Goal: Task Accomplishment & Management: Use online tool/utility

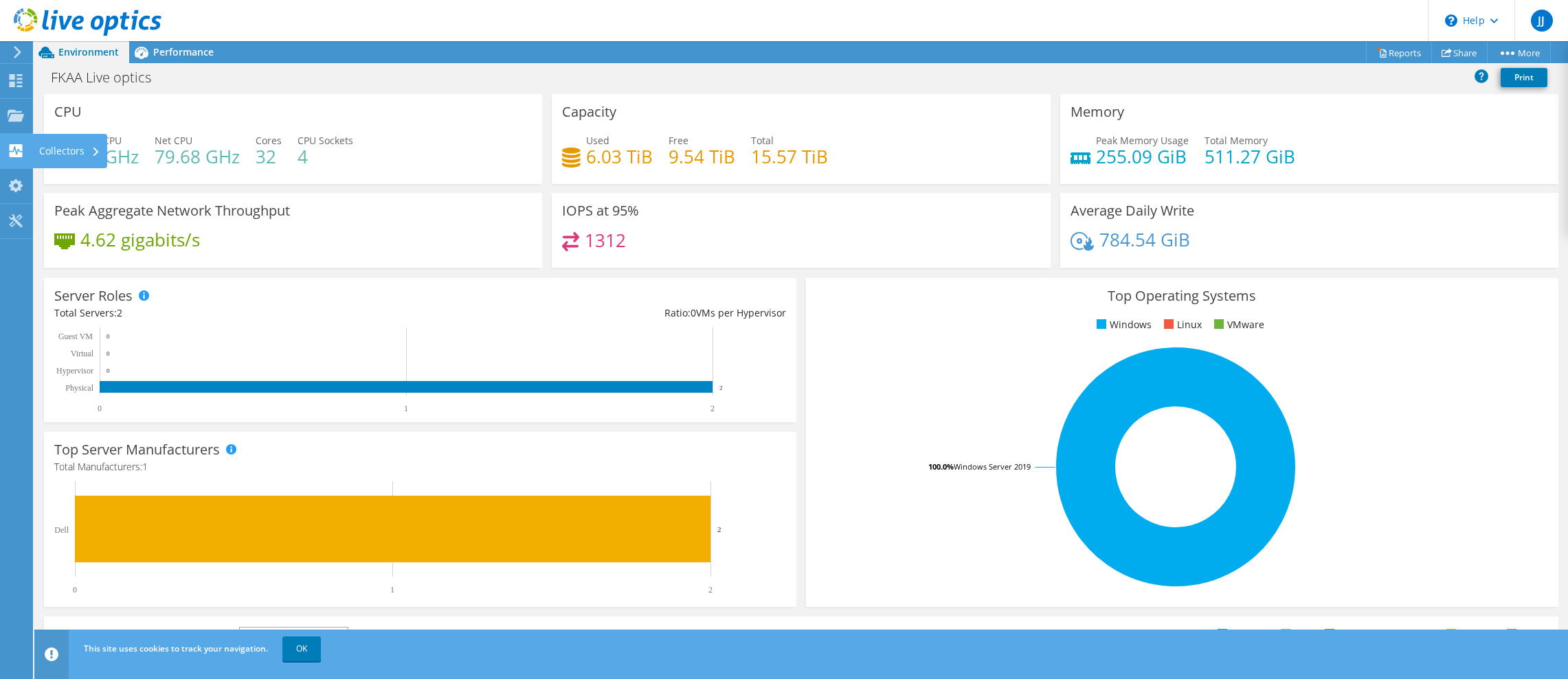
click at [73, 151] on div "Collectors" at bounding box center [69, 151] width 75 height 34
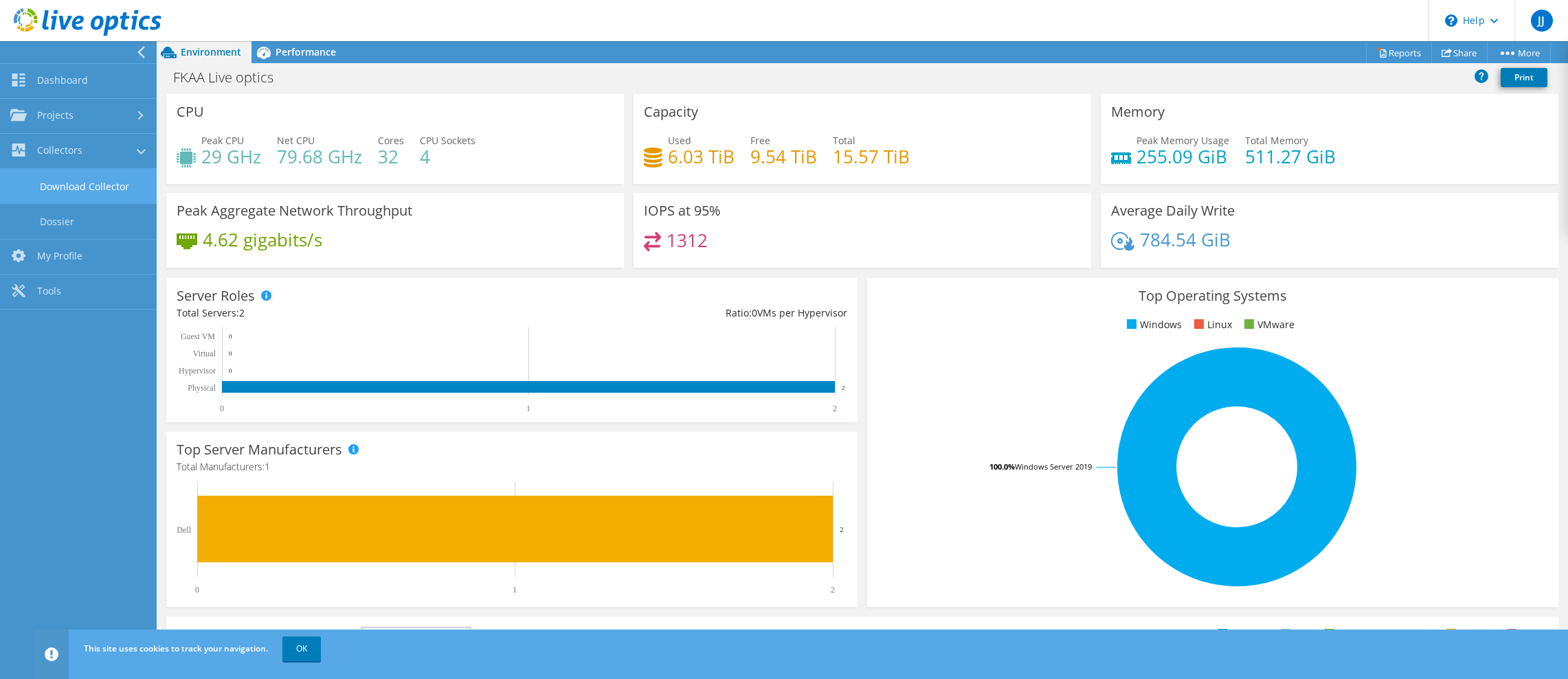
click at [61, 181] on link "Download Collector" at bounding box center [78, 186] width 157 height 35
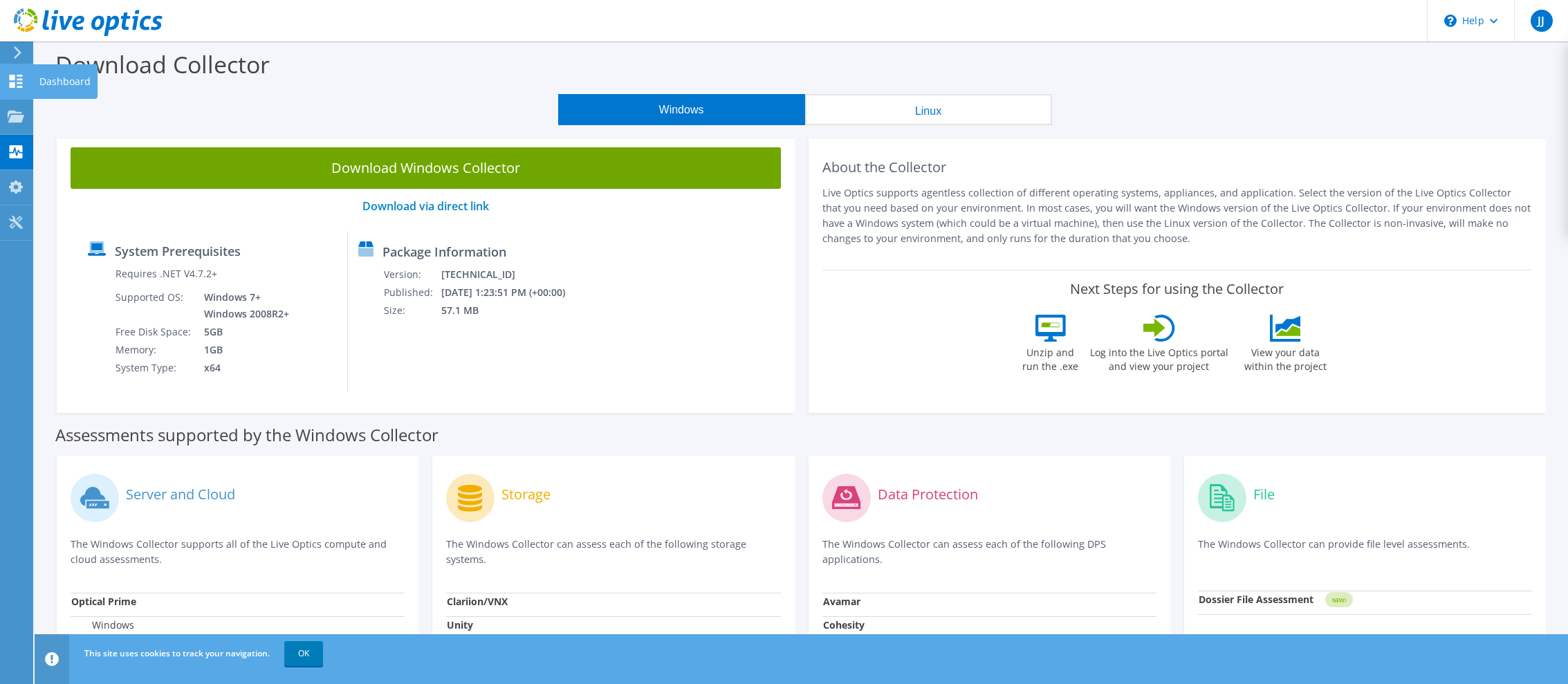
click at [19, 82] on use at bounding box center [16, 81] width 13 height 13
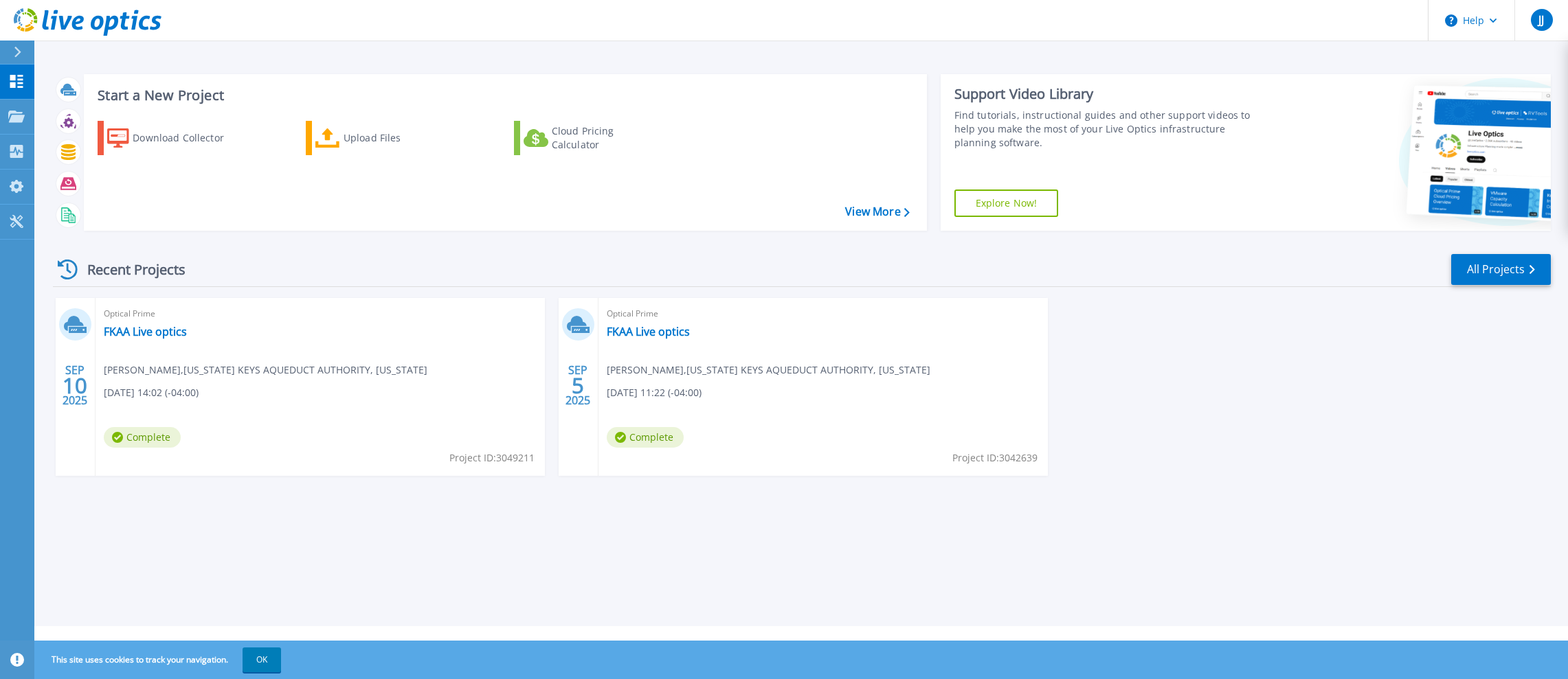
click at [134, 373] on span "Jerry Jarret , FLORIDA KEYS AQUEDUCT AUTHORITY, FLORIDA" at bounding box center [265, 370] width 323 height 15
click at [64, 382] on span "10" at bounding box center [75, 386] width 25 height 11
click at [134, 322] on div "Optical Prime FKAA Live optics Jerry Jarret , FLORIDA KEYS AQUEDUCT AUTHORITY, …" at bounding box center [321, 387] width 450 height 178
click at [86, 333] on icon at bounding box center [77, 330] width 18 height 7
click at [125, 335] on link "FKAA Live optics" at bounding box center [145, 332] width 83 height 13
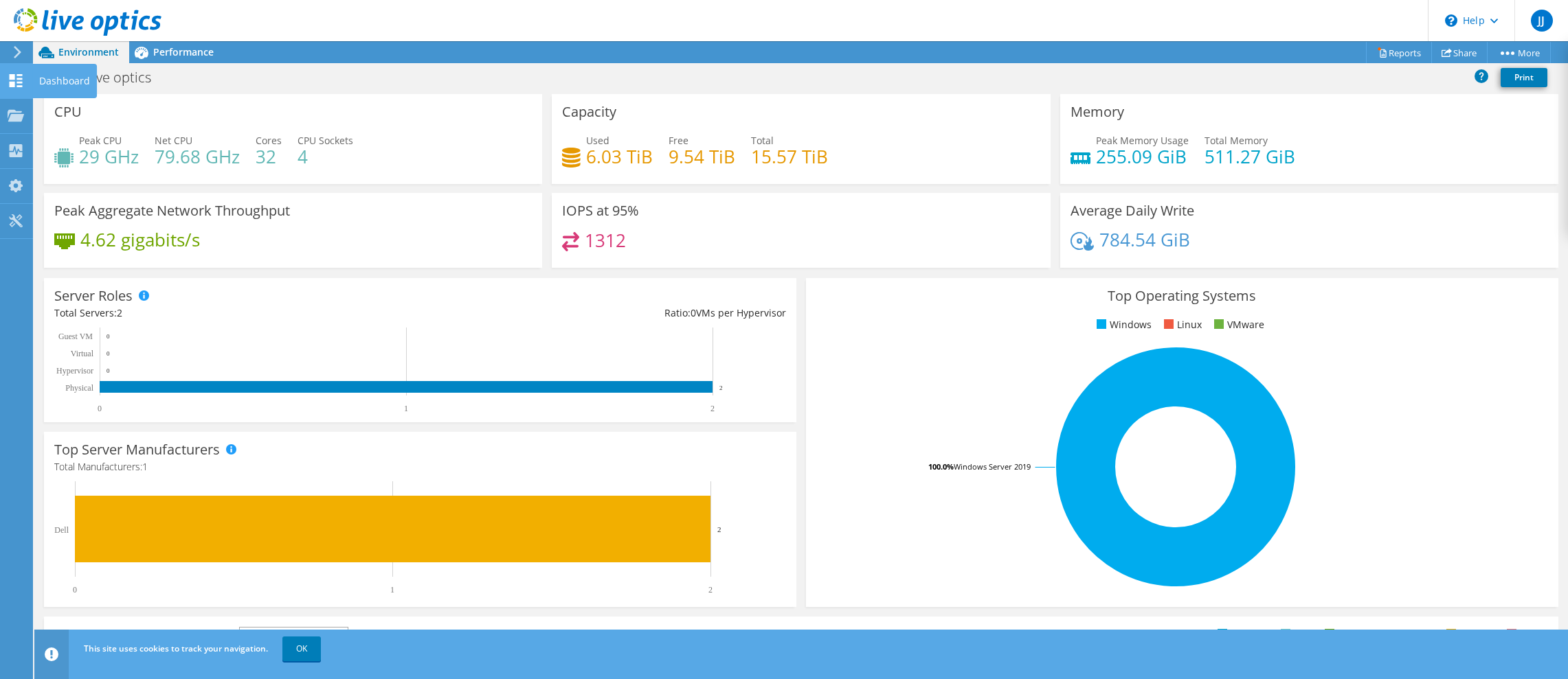
click at [19, 86] on use at bounding box center [16, 81] width 13 height 13
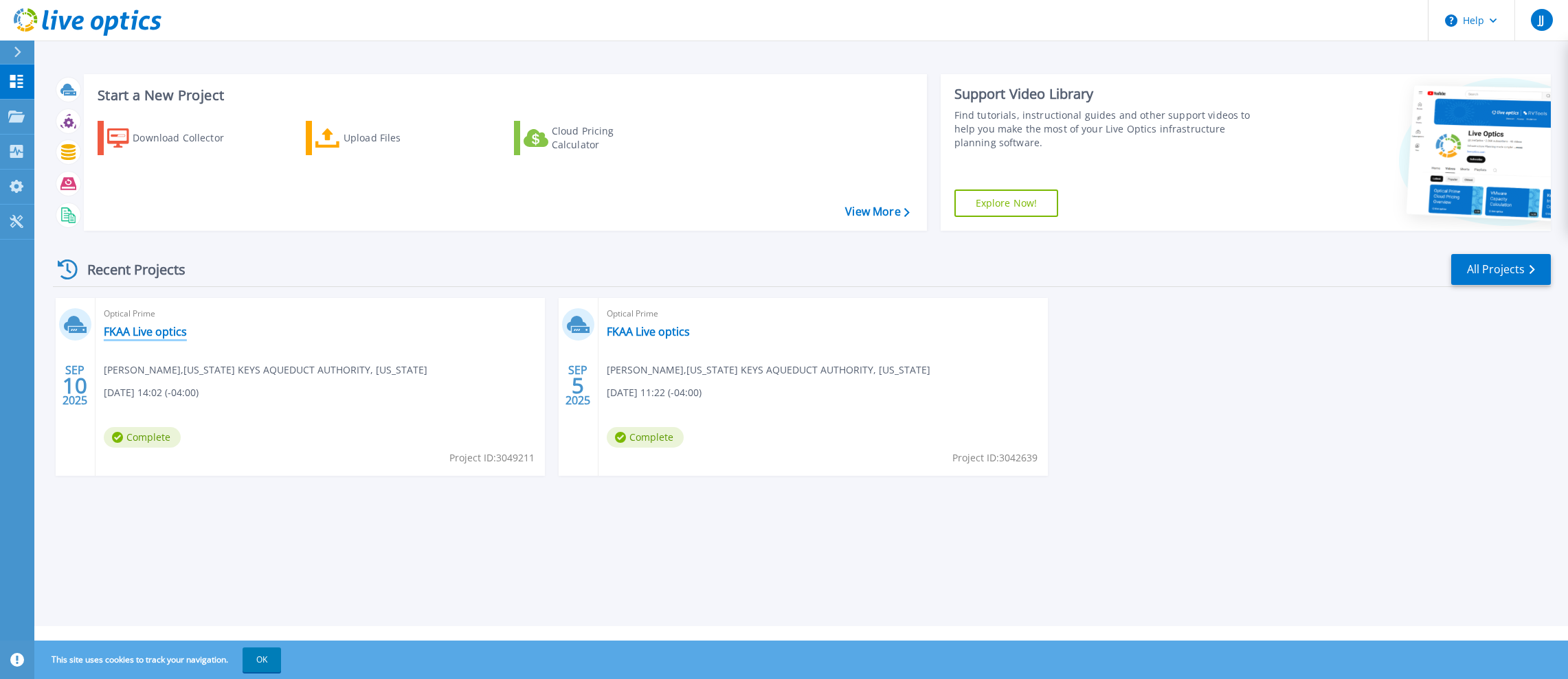
click at [128, 321] on span "Optical Prime" at bounding box center [320, 314] width 433 height 15
click at [127, 330] on link "FKAA Live optics" at bounding box center [145, 332] width 83 height 13
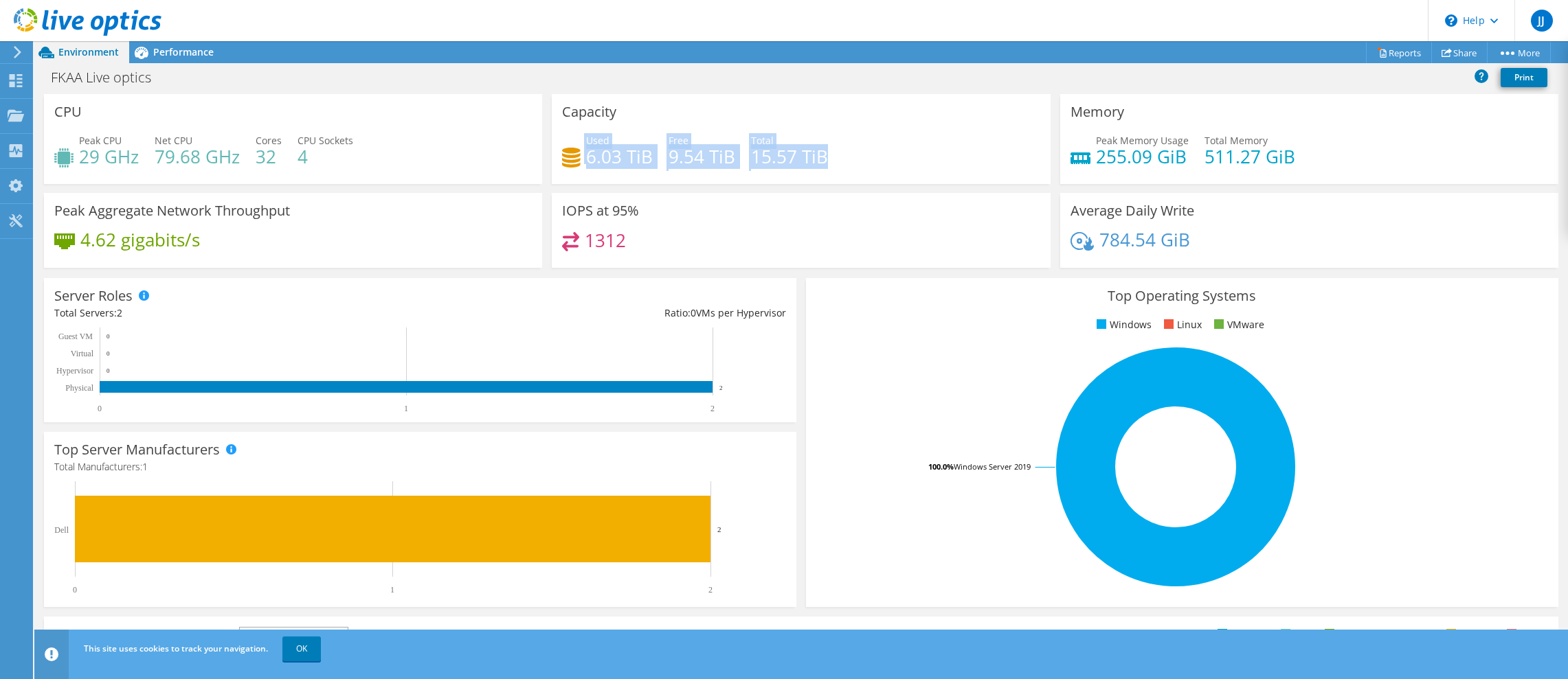
drag, startPoint x: 846, startPoint y: 154, endPoint x: 589, endPoint y: 158, distance: 257.0
click at [563, 157] on div "Used 6.03 TiB Free 9.54 TiB Total 15.57 TiB" at bounding box center [801, 156] width 477 height 45
click at [676, 156] on h4 "9.54 TiB" at bounding box center [702, 156] width 66 height 15
drag, startPoint x: 591, startPoint y: 157, endPoint x: 715, endPoint y: 158, distance: 124.0
click at [715, 158] on div "Used 6.03 TiB Free 9.54 TiB Total 15.57 TiB" at bounding box center [801, 156] width 477 height 45
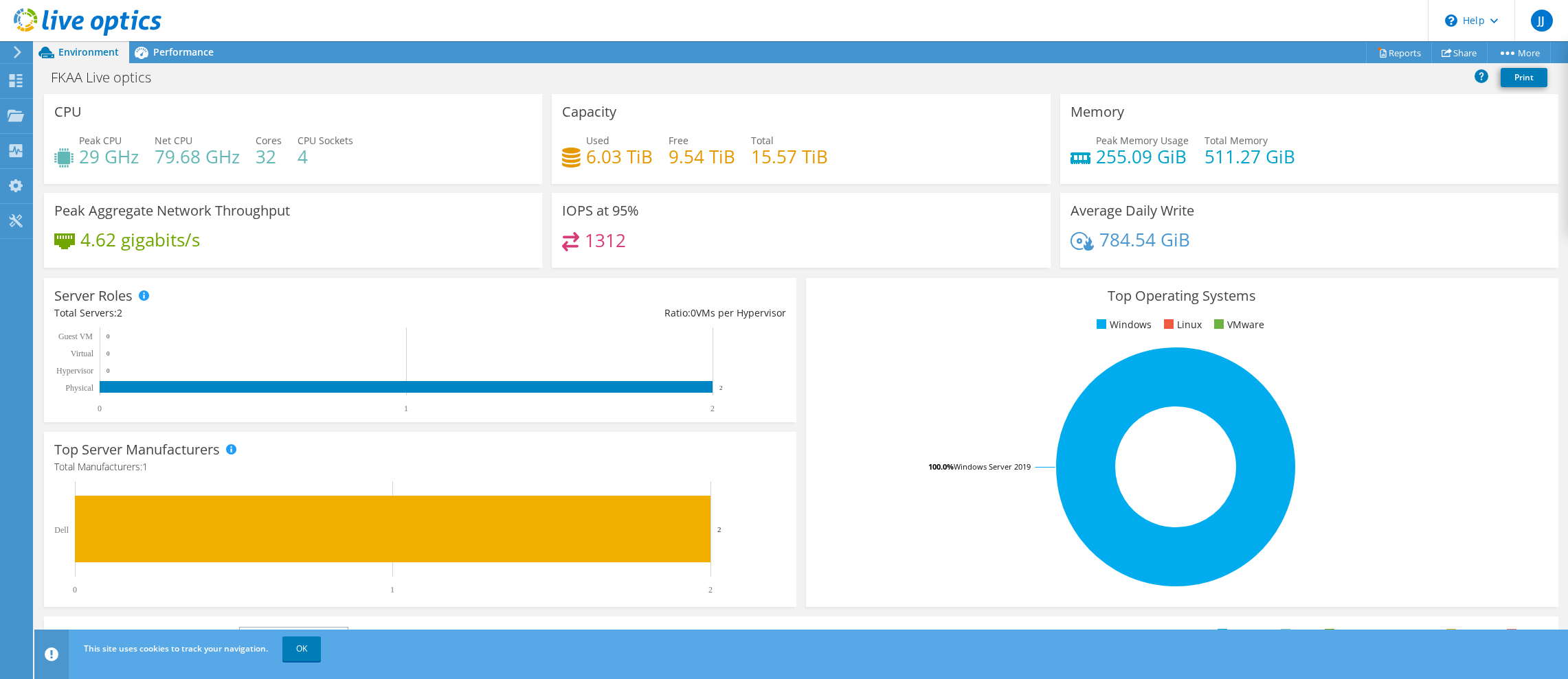
click at [858, 154] on div "Used 6.03 TiB Free 9.54 TiB Total 15.57 TiB" at bounding box center [801, 156] width 477 height 45
click at [13, 147] on use at bounding box center [16, 151] width 13 height 13
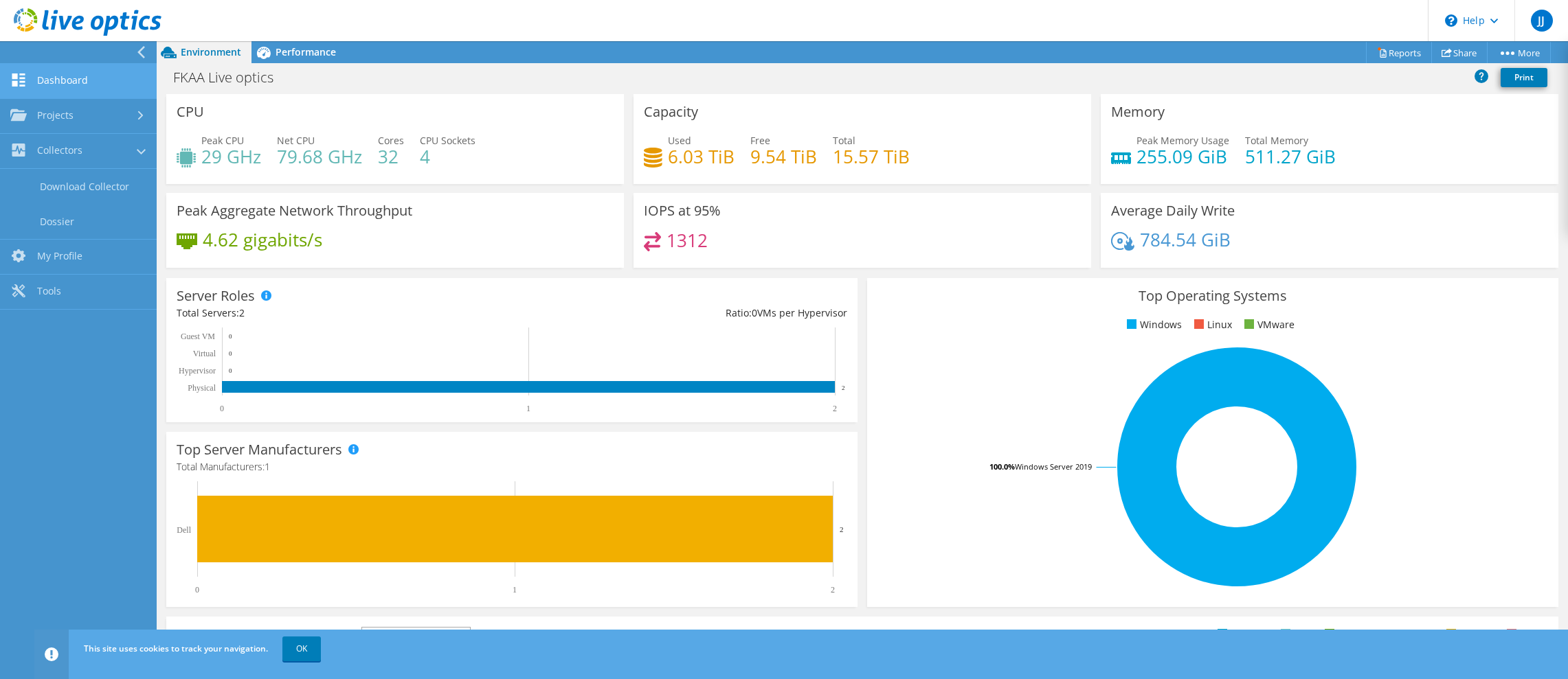
click at [34, 79] on link "Dashboard" at bounding box center [78, 81] width 157 height 35
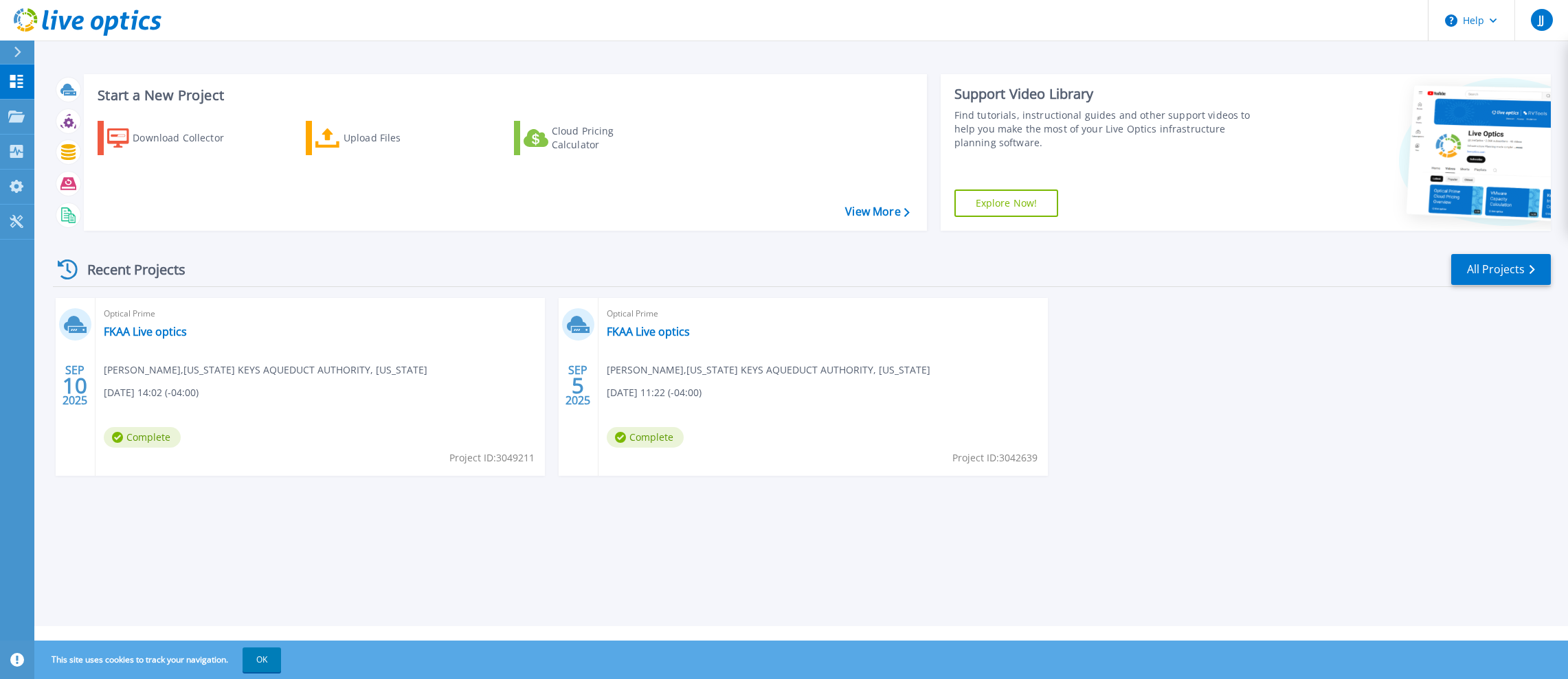
click at [223, 367] on span "Jerry Jarret , FLORIDA KEYS AQUEDUCT AUTHORITY, FLORIDA" at bounding box center [265, 370] width 323 height 15
click at [135, 330] on link "FKAA Live optics" at bounding box center [145, 332] width 83 height 13
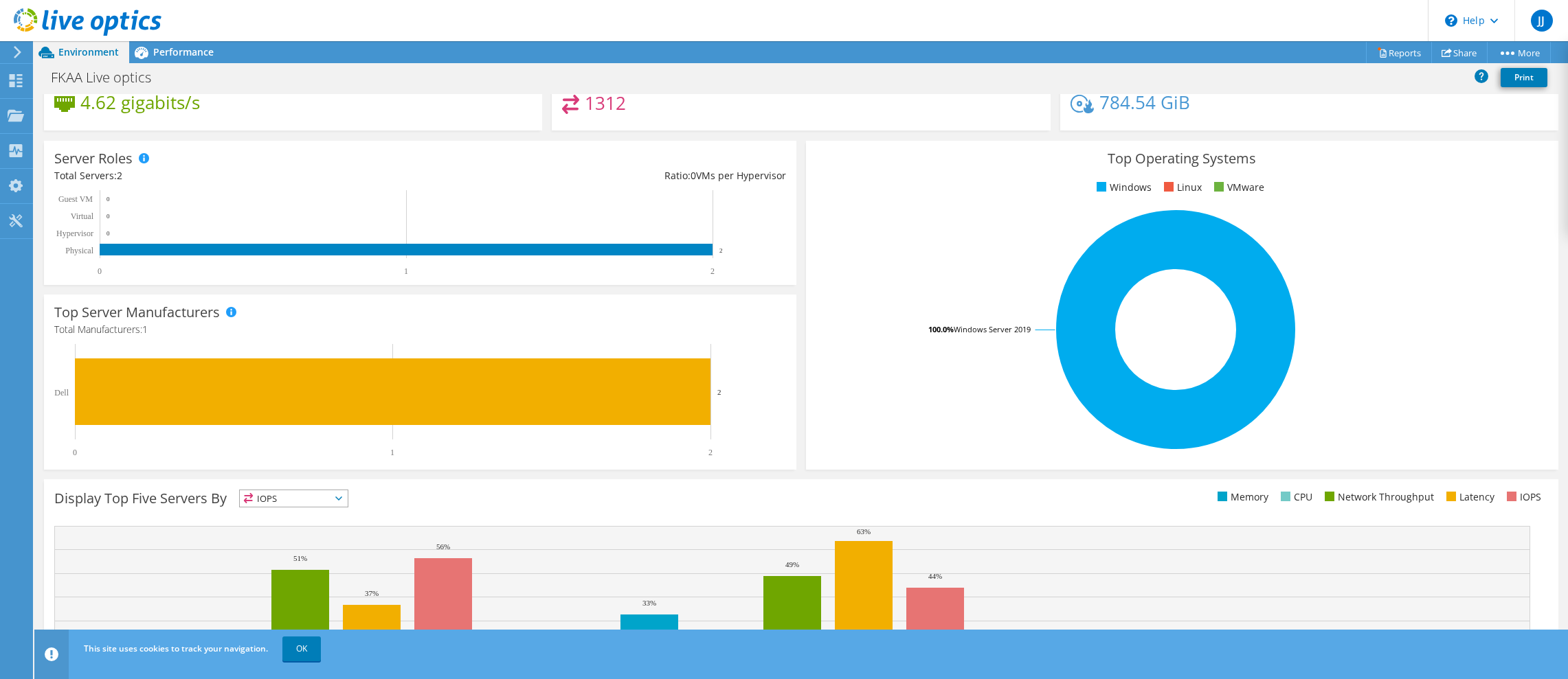
scroll to position [238, 0]
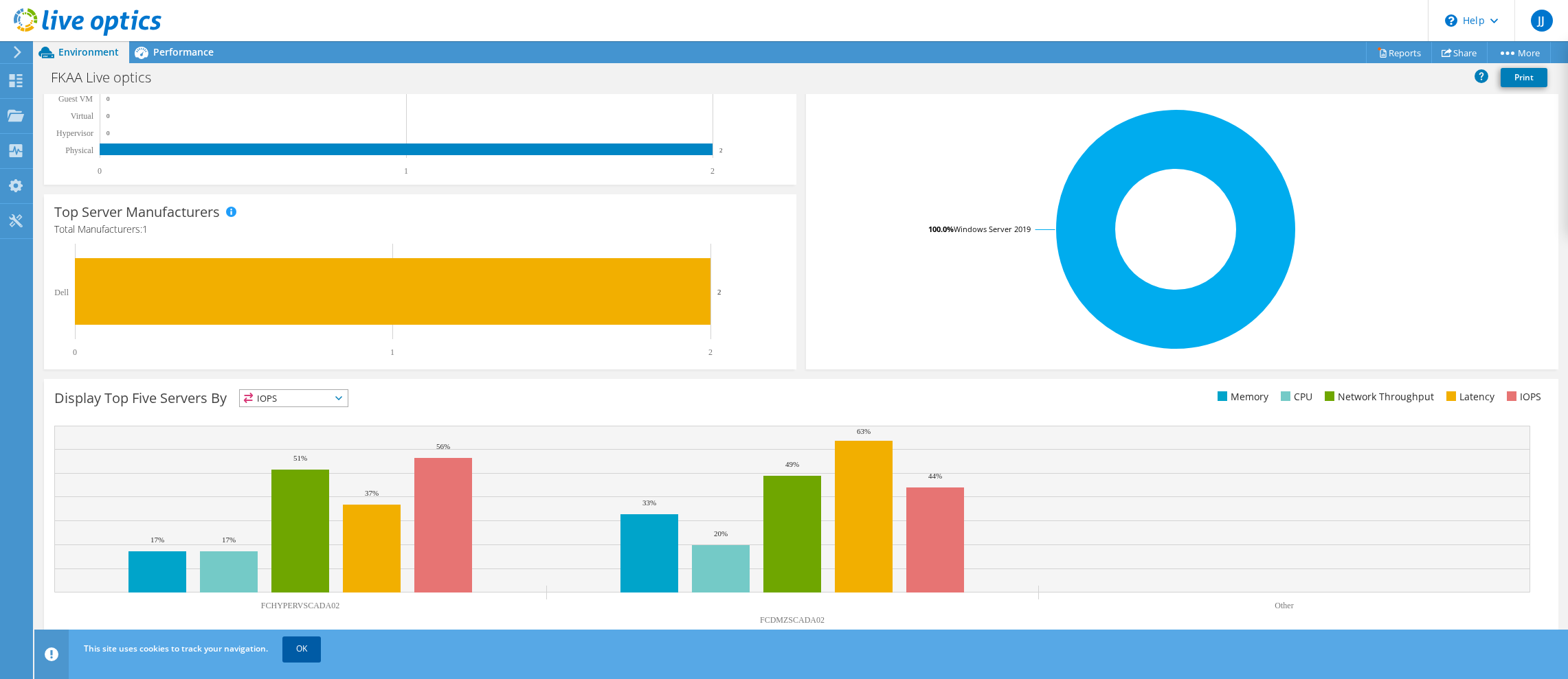
click at [299, 650] on link "OK" at bounding box center [302, 649] width 39 height 25
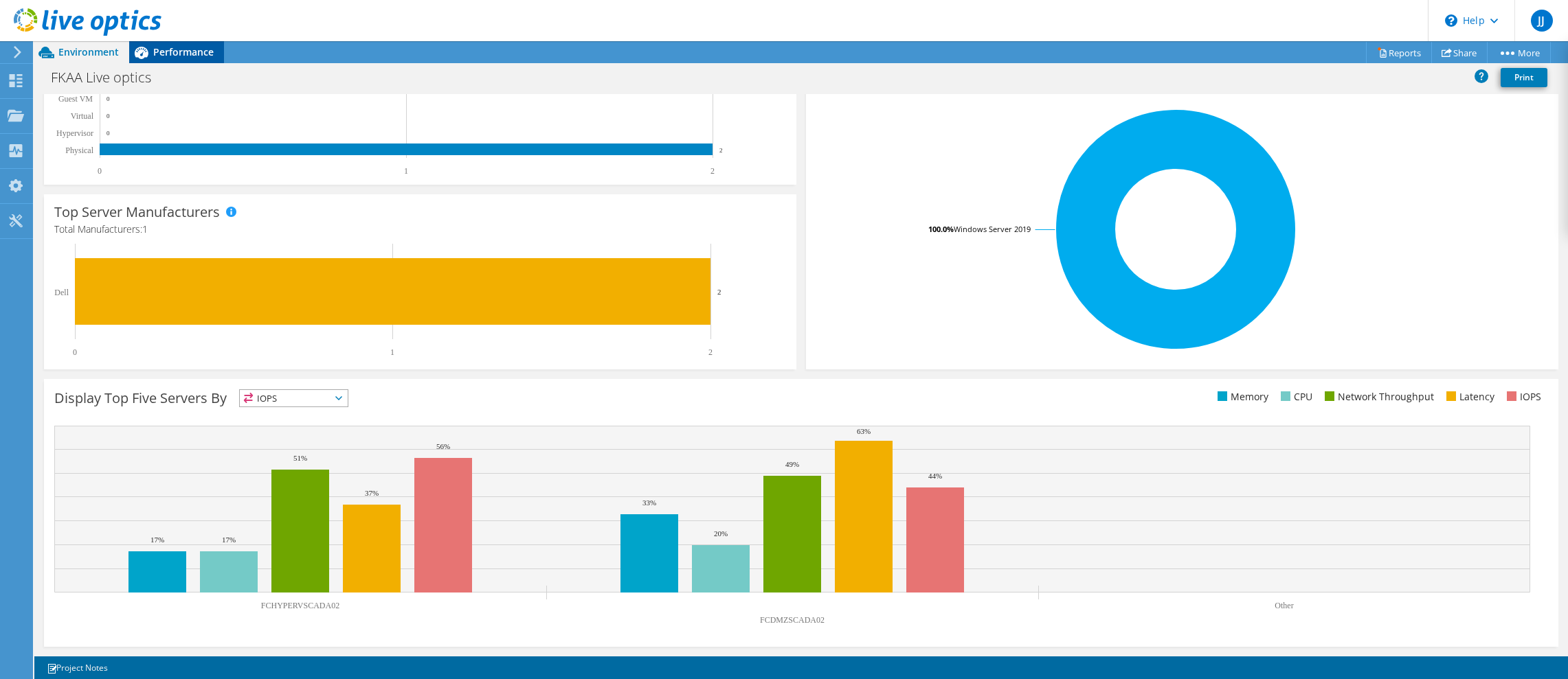
click at [163, 59] on div "Performance" at bounding box center [176, 51] width 95 height 22
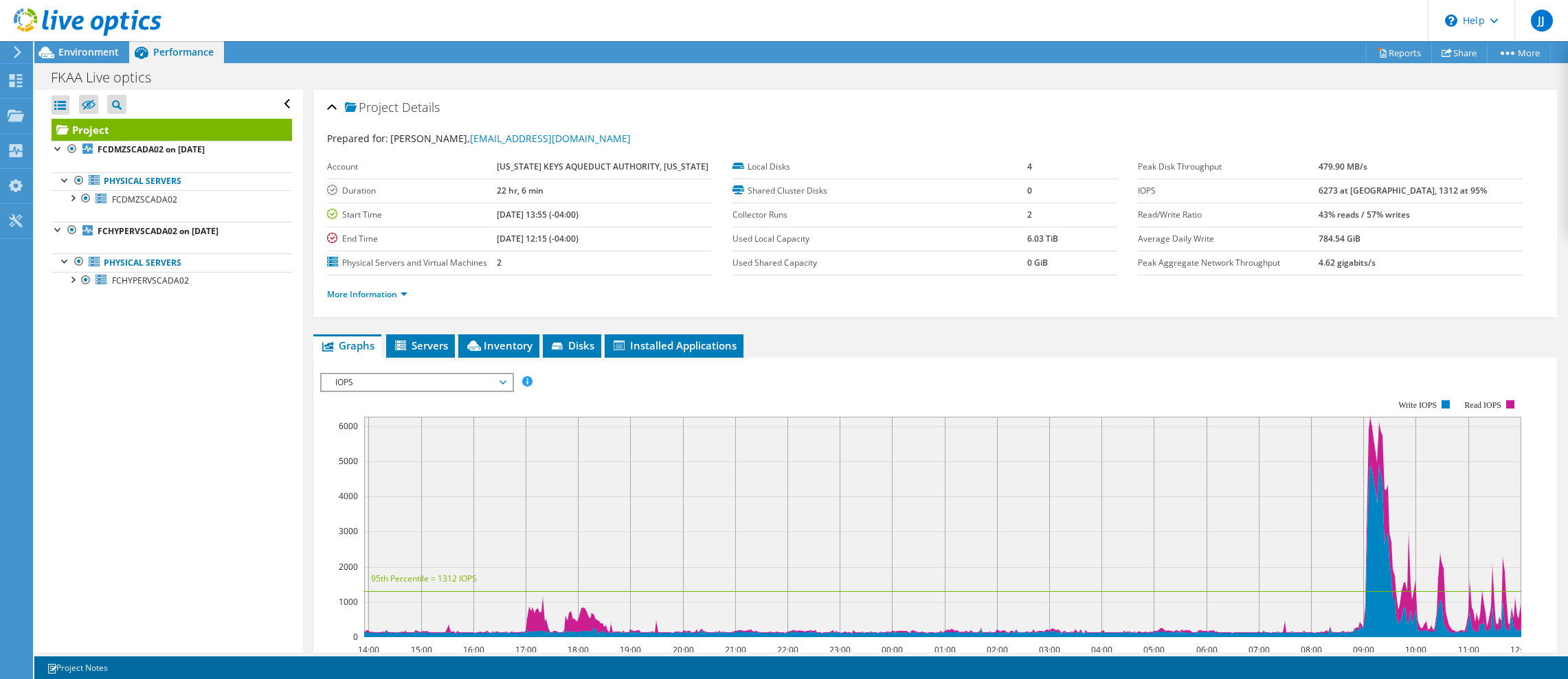
scroll to position [0, 0]
click at [72, 199] on div at bounding box center [72, 197] width 13 height 13
click at [79, 254] on div at bounding box center [79, 251] width 13 height 13
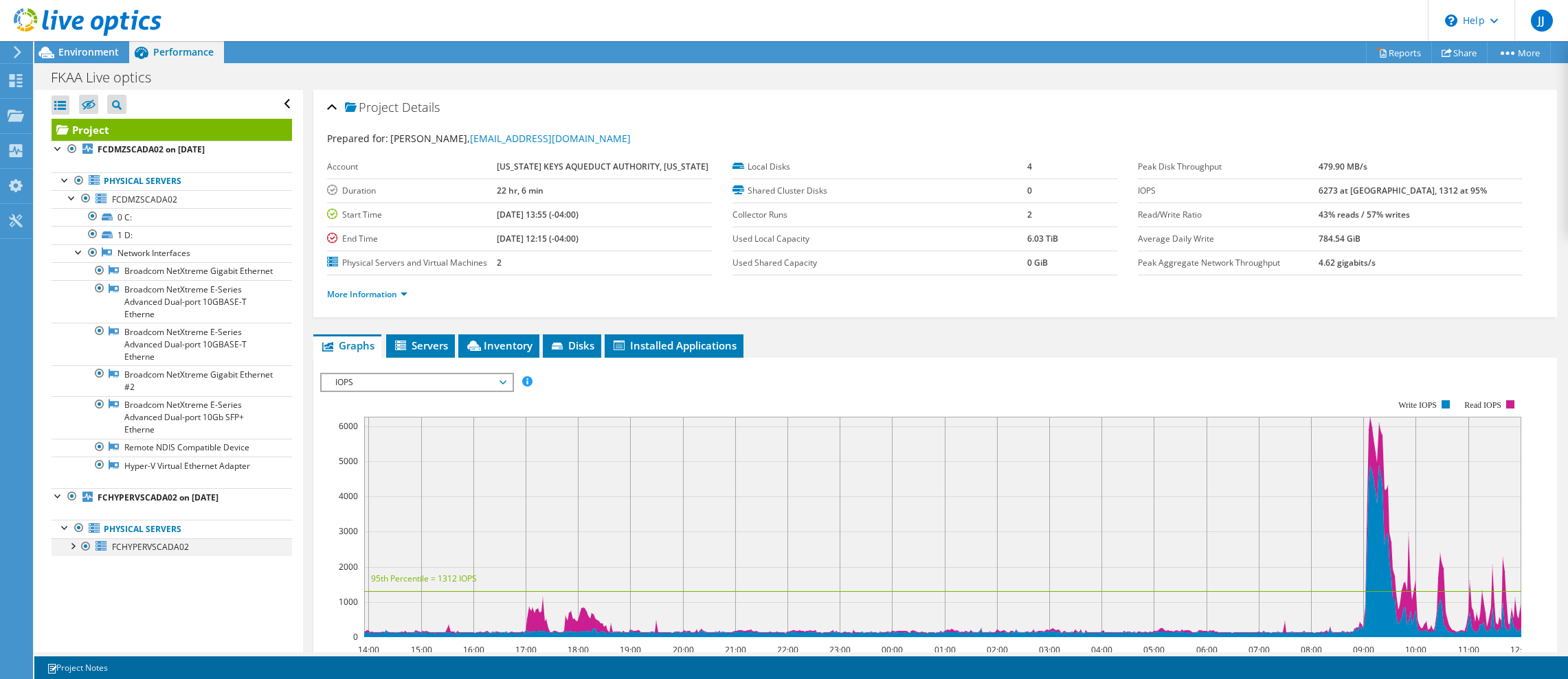
click at [77, 552] on div at bounding box center [72, 545] width 13 height 13
click at [108, 586] on icon at bounding box center [107, 582] width 11 height 7
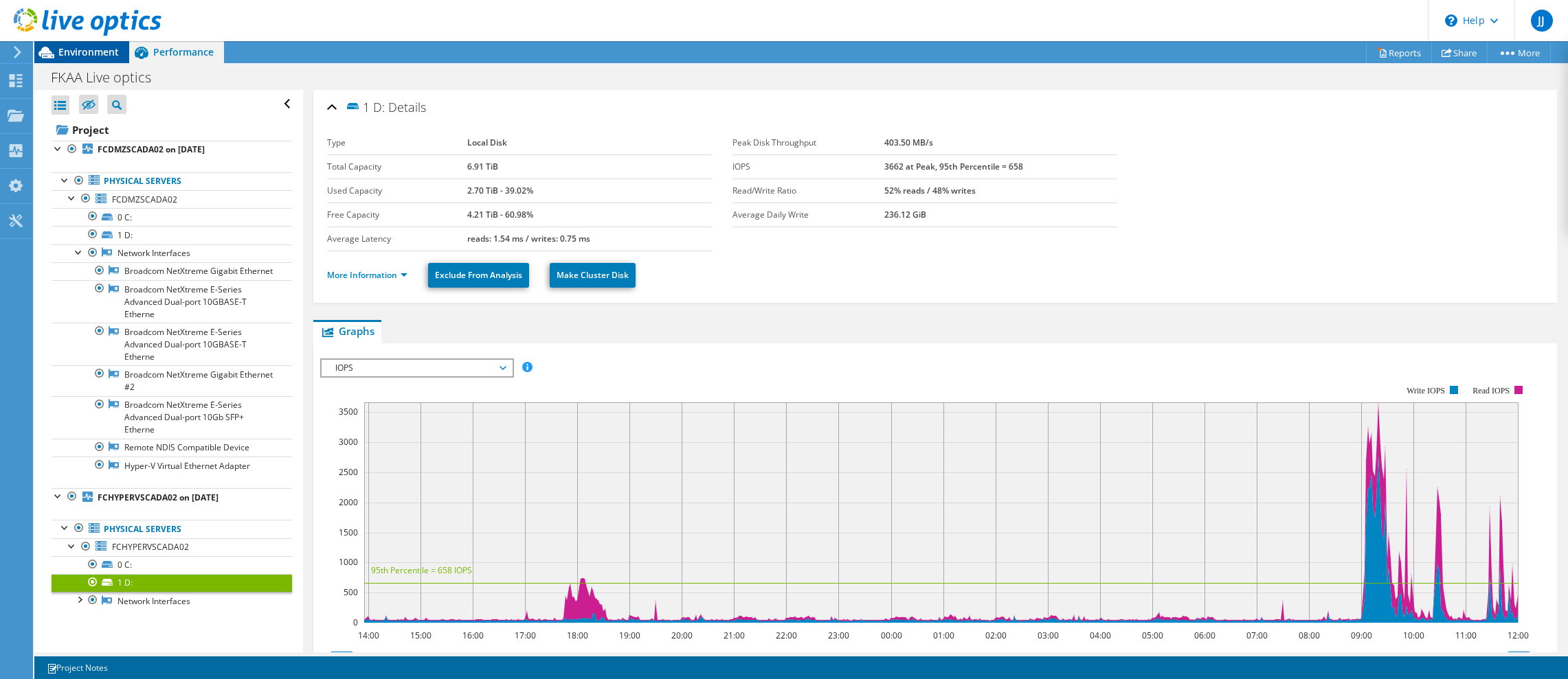
click at [66, 58] on span "Environment" at bounding box center [89, 52] width 61 height 13
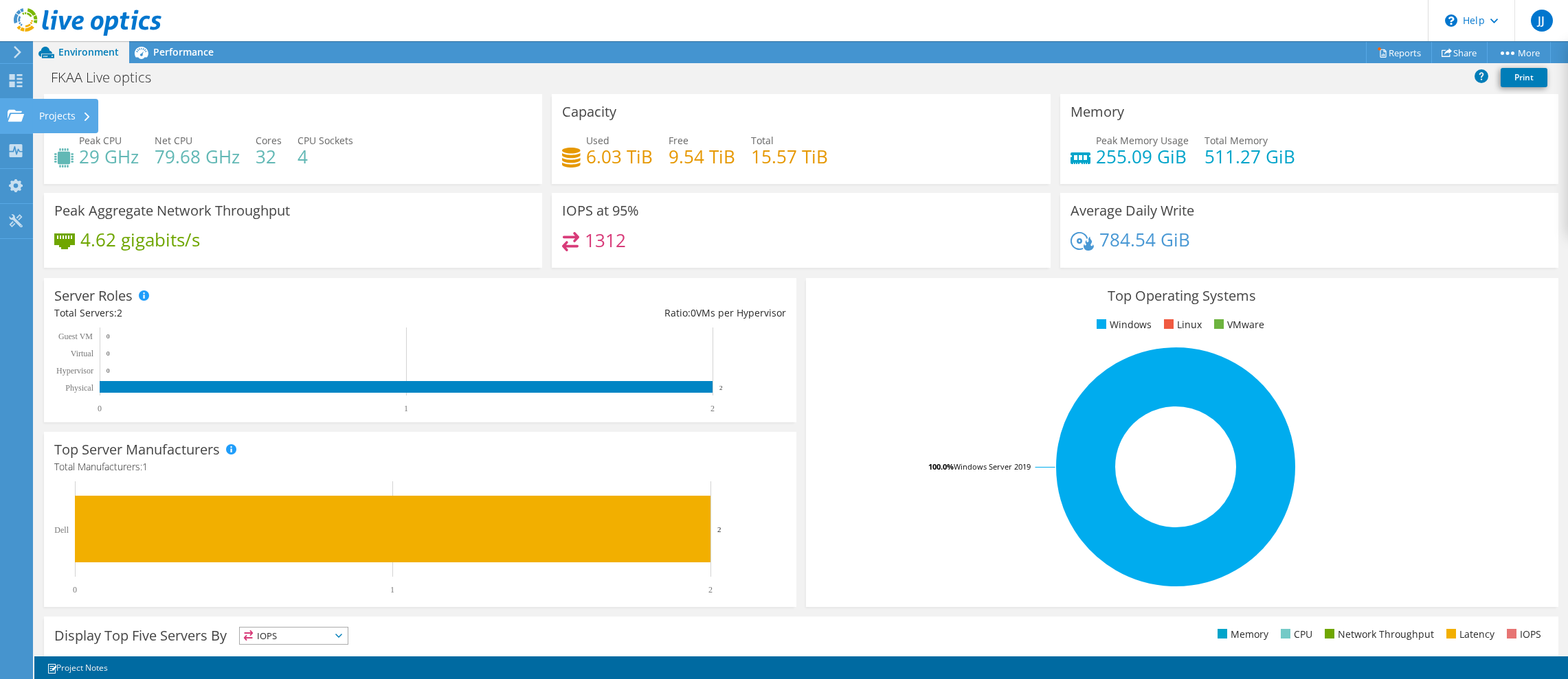
click at [46, 116] on div "Projects" at bounding box center [65, 116] width 66 height 34
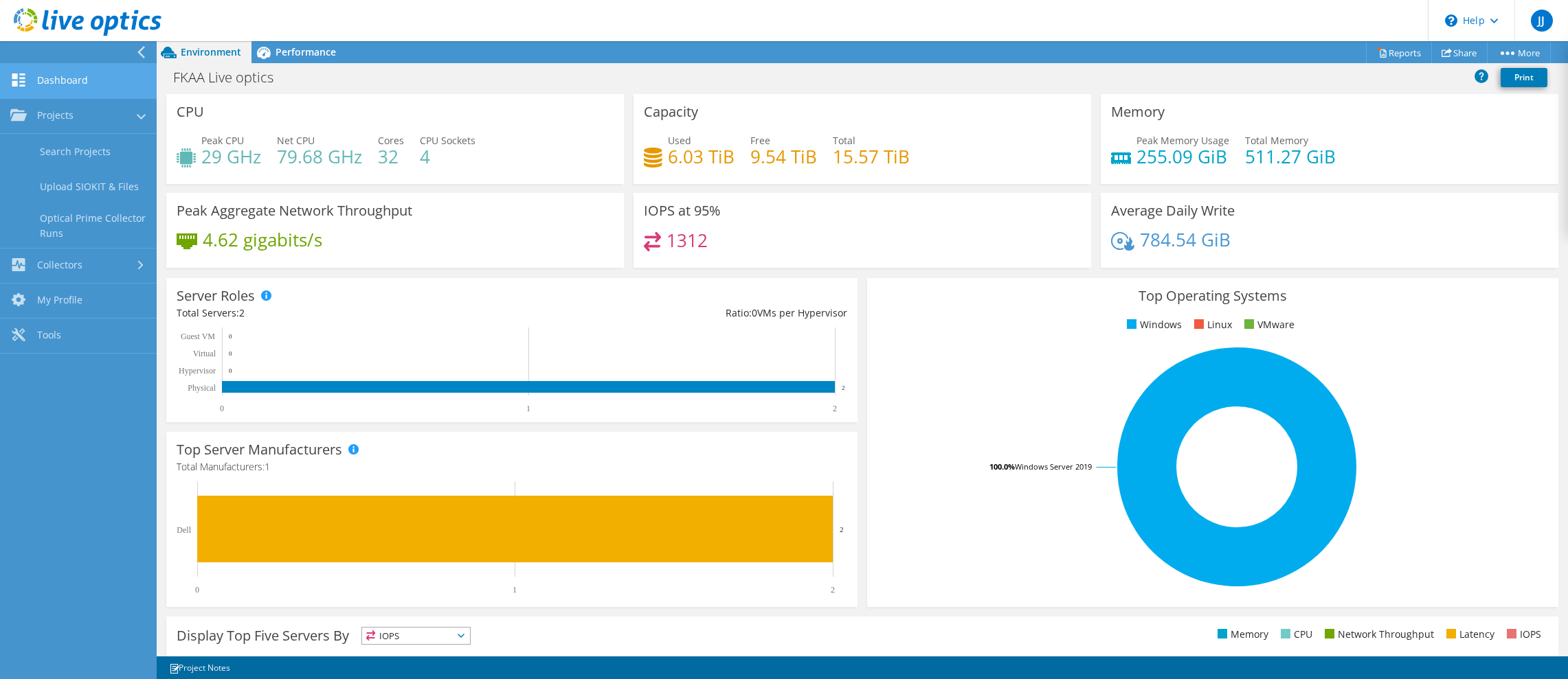
click at [61, 81] on link "Dashboard" at bounding box center [78, 81] width 157 height 35
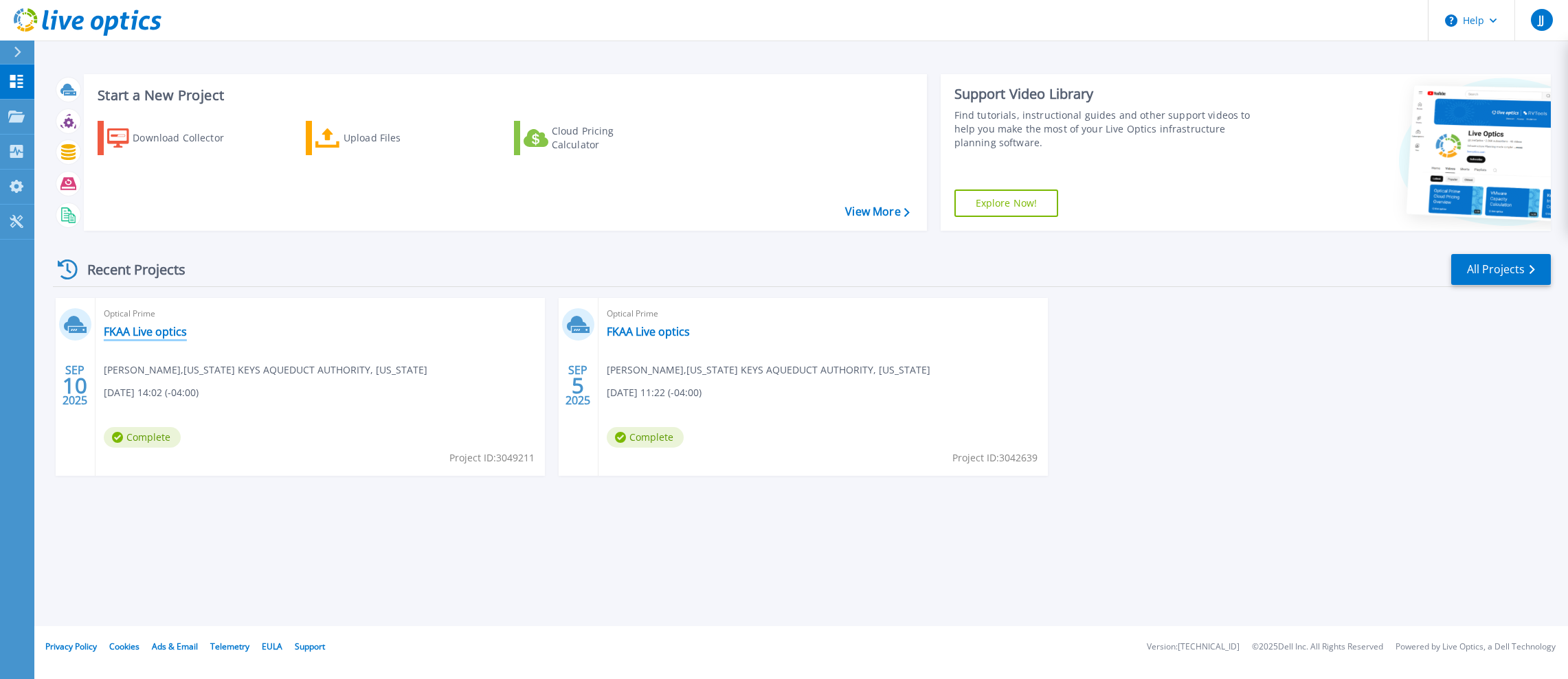
click at [144, 330] on link "FKAA Live optics" at bounding box center [145, 332] width 83 height 13
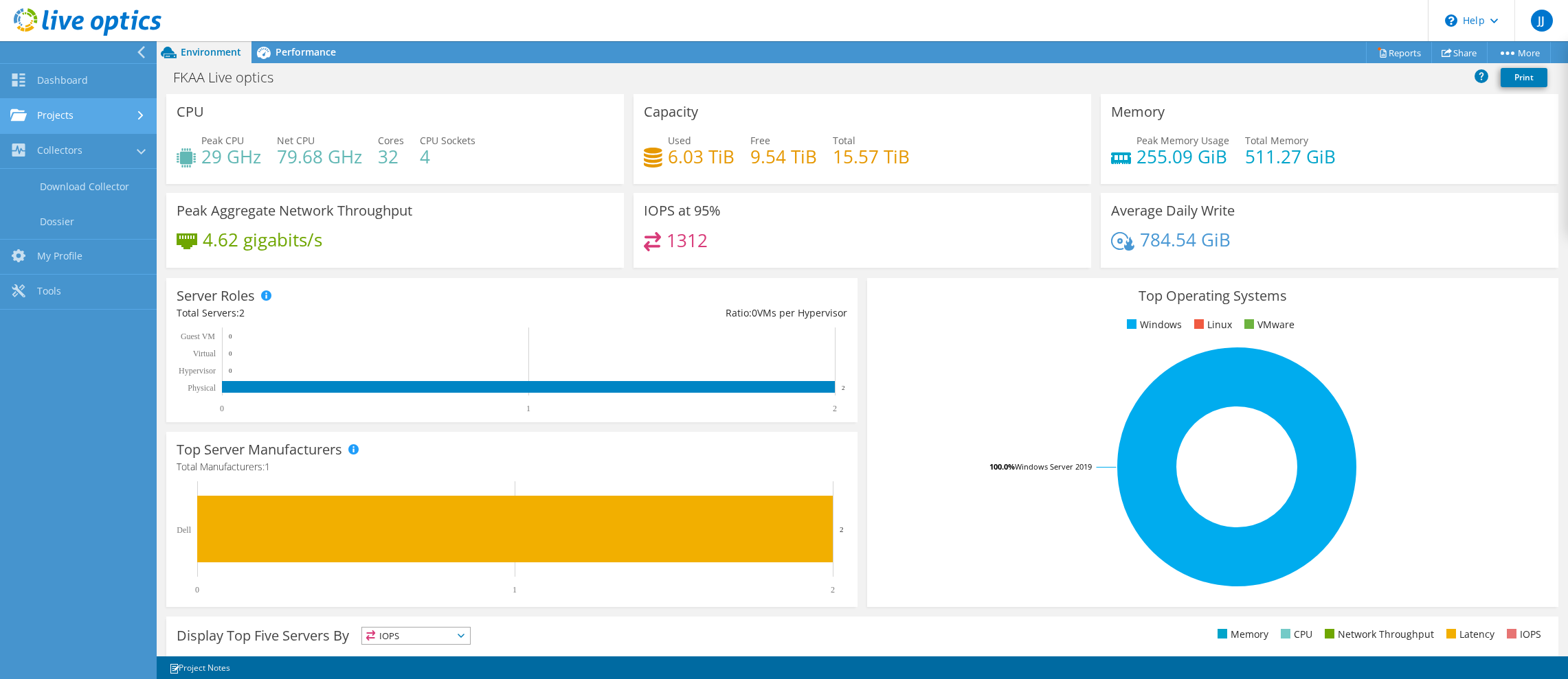
click at [51, 125] on link "Projects" at bounding box center [78, 116] width 157 height 35
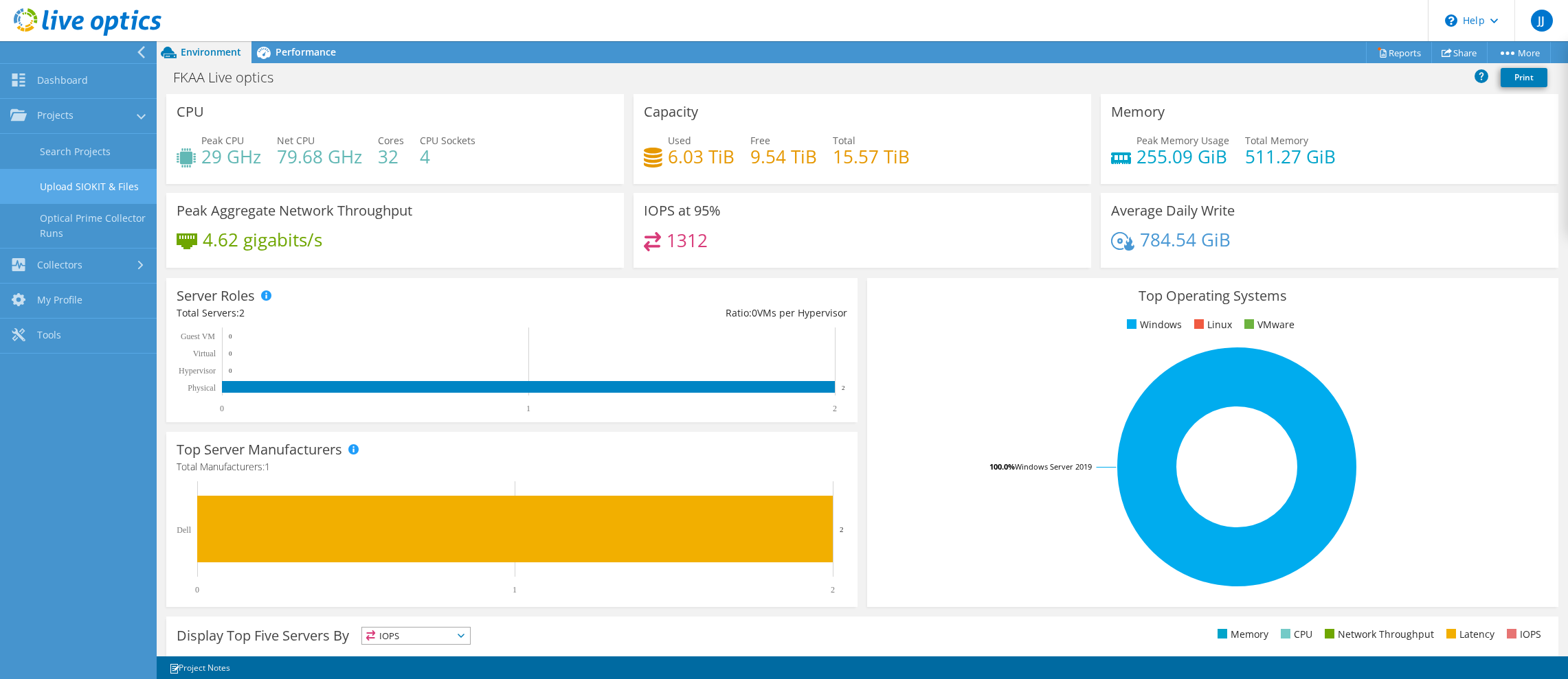
click at [62, 180] on link "Upload SIOKIT & Files" at bounding box center [78, 186] width 157 height 35
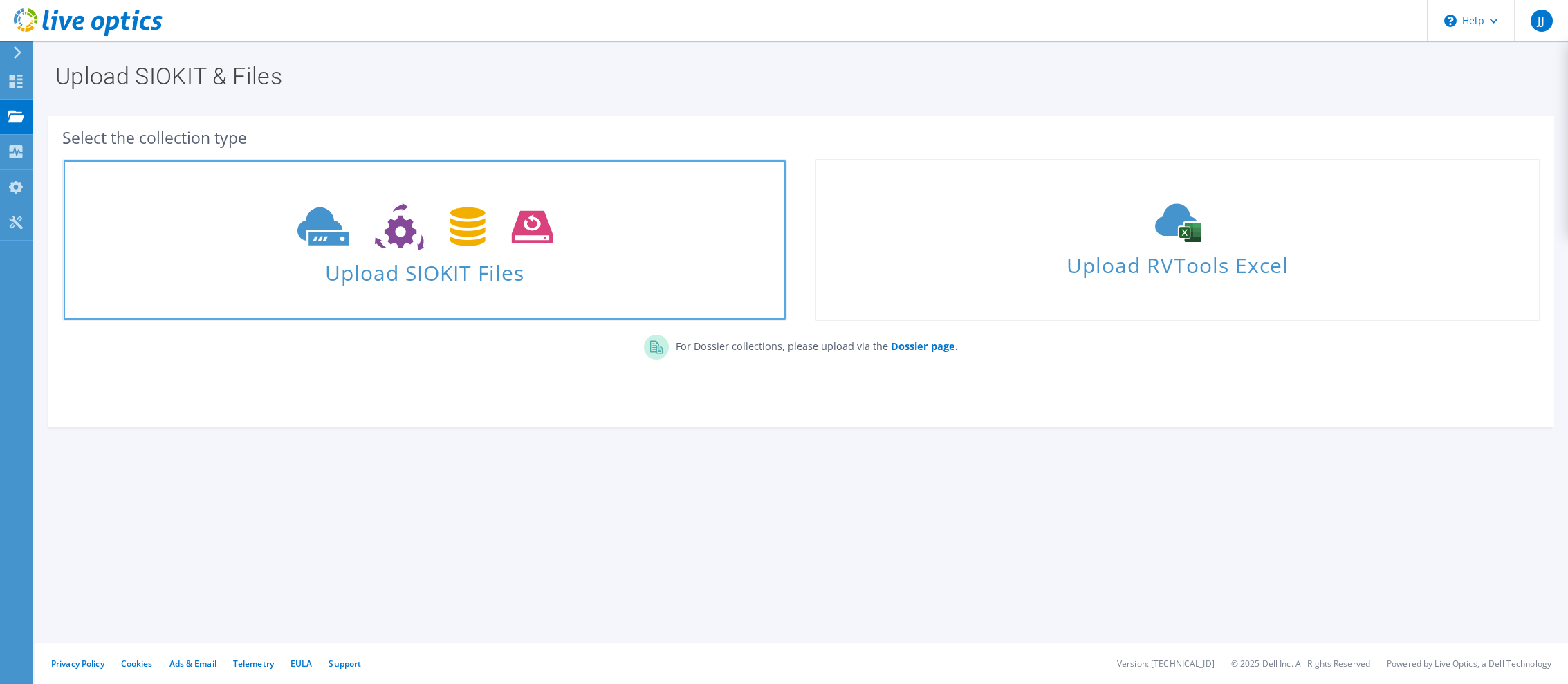
click at [354, 234] on icon at bounding box center [424, 227] width 255 height 48
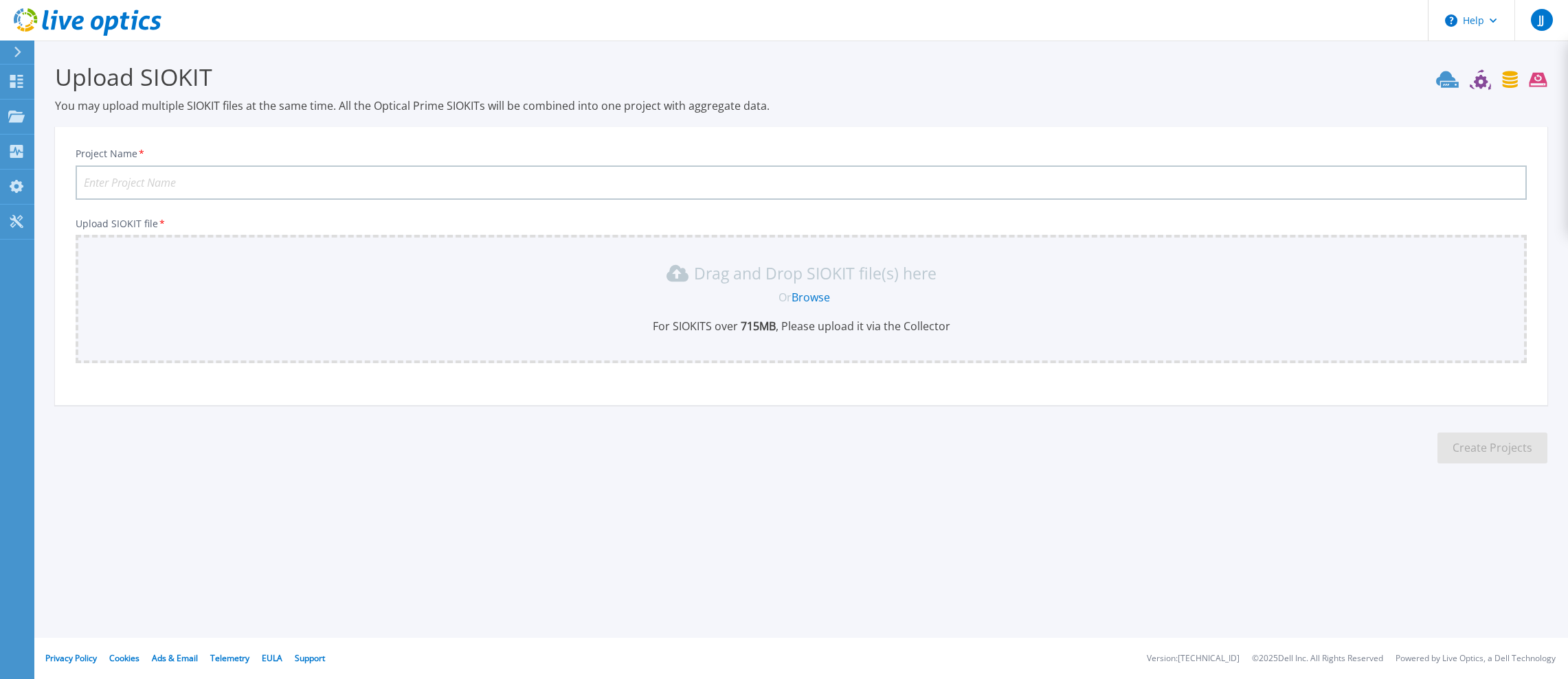
click at [132, 181] on input "Project Name *" at bounding box center [802, 183] width 1451 height 34
type input "FKAA Live Optics [DATE]"
click at [818, 298] on link "Browse" at bounding box center [810, 298] width 39 height 15
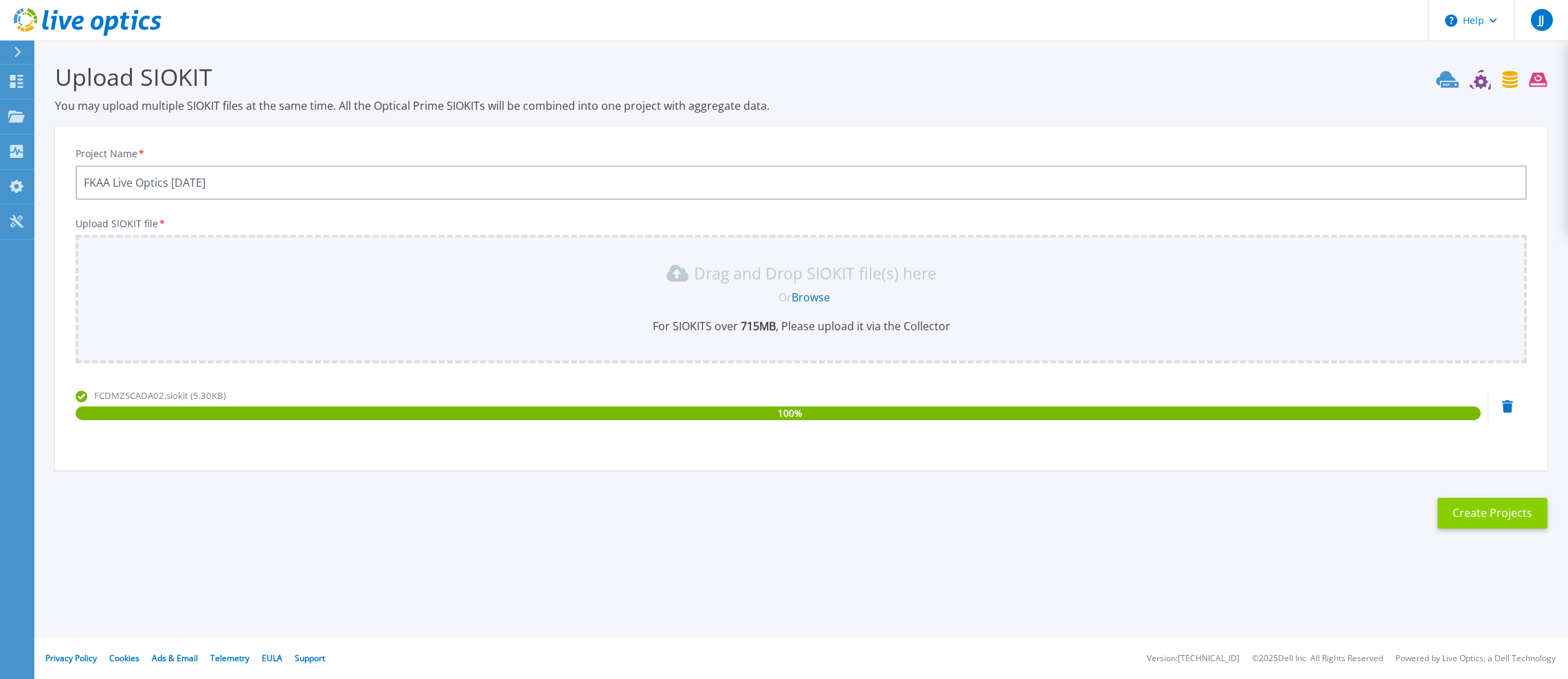
click at [1465, 515] on button "Create Projects" at bounding box center [1492, 513] width 110 height 31
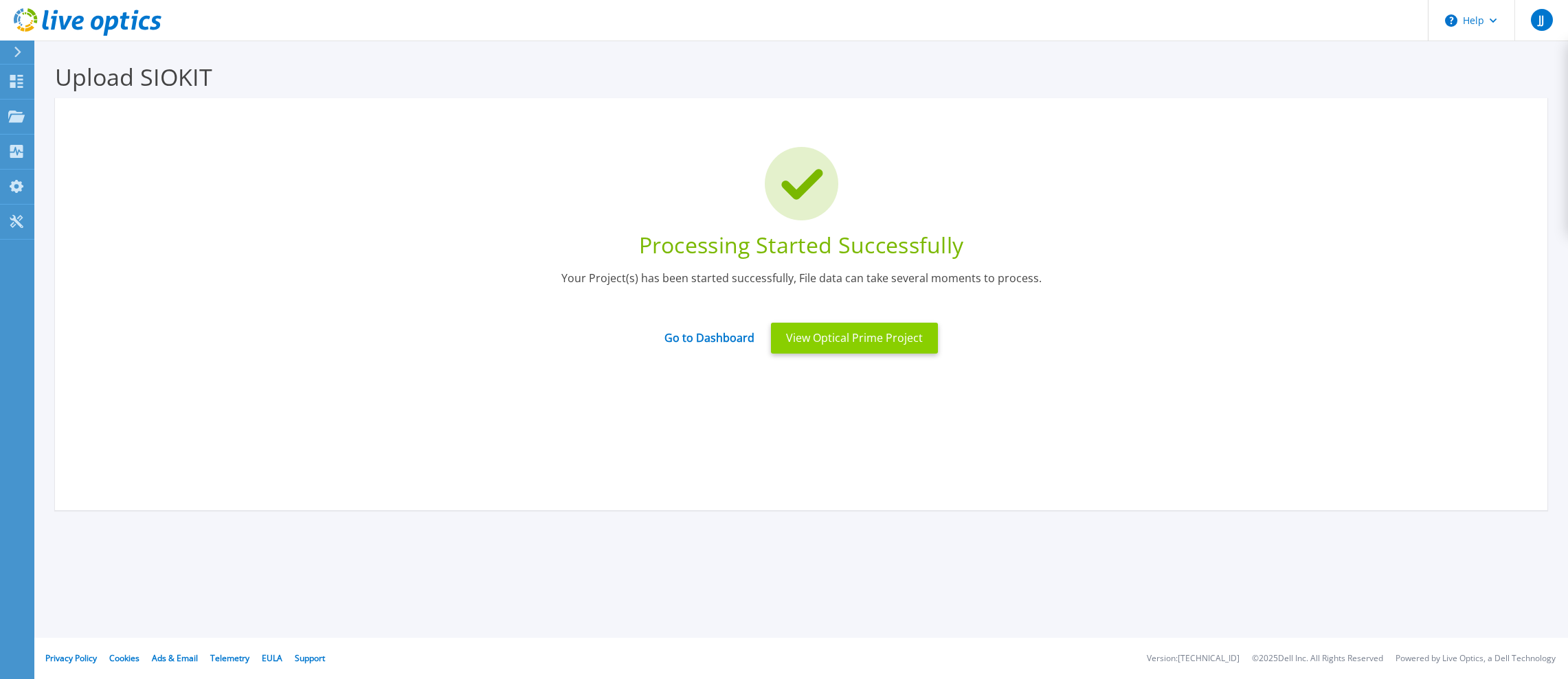
click at [803, 338] on button "View Optical Prime Project" at bounding box center [855, 338] width 167 height 31
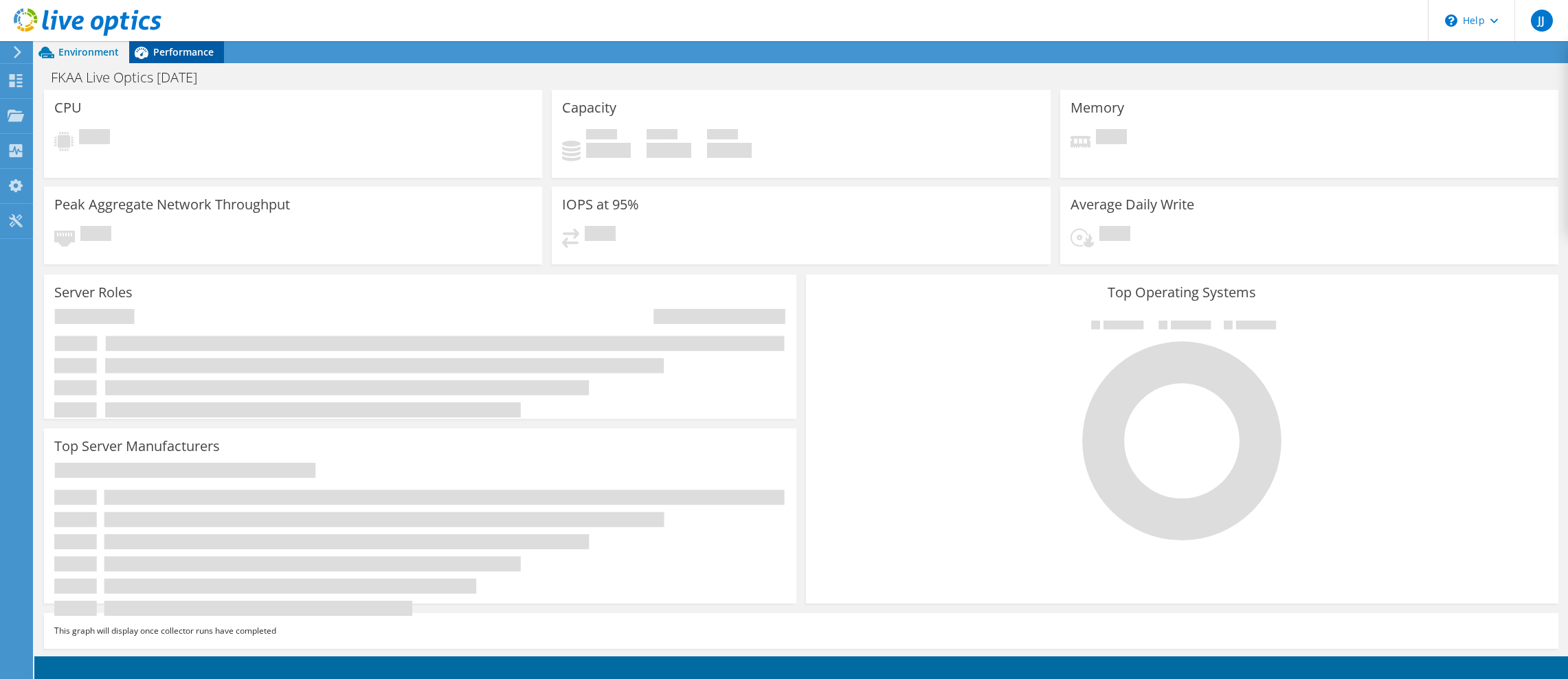
click at [180, 55] on span "Performance" at bounding box center [184, 52] width 61 height 13
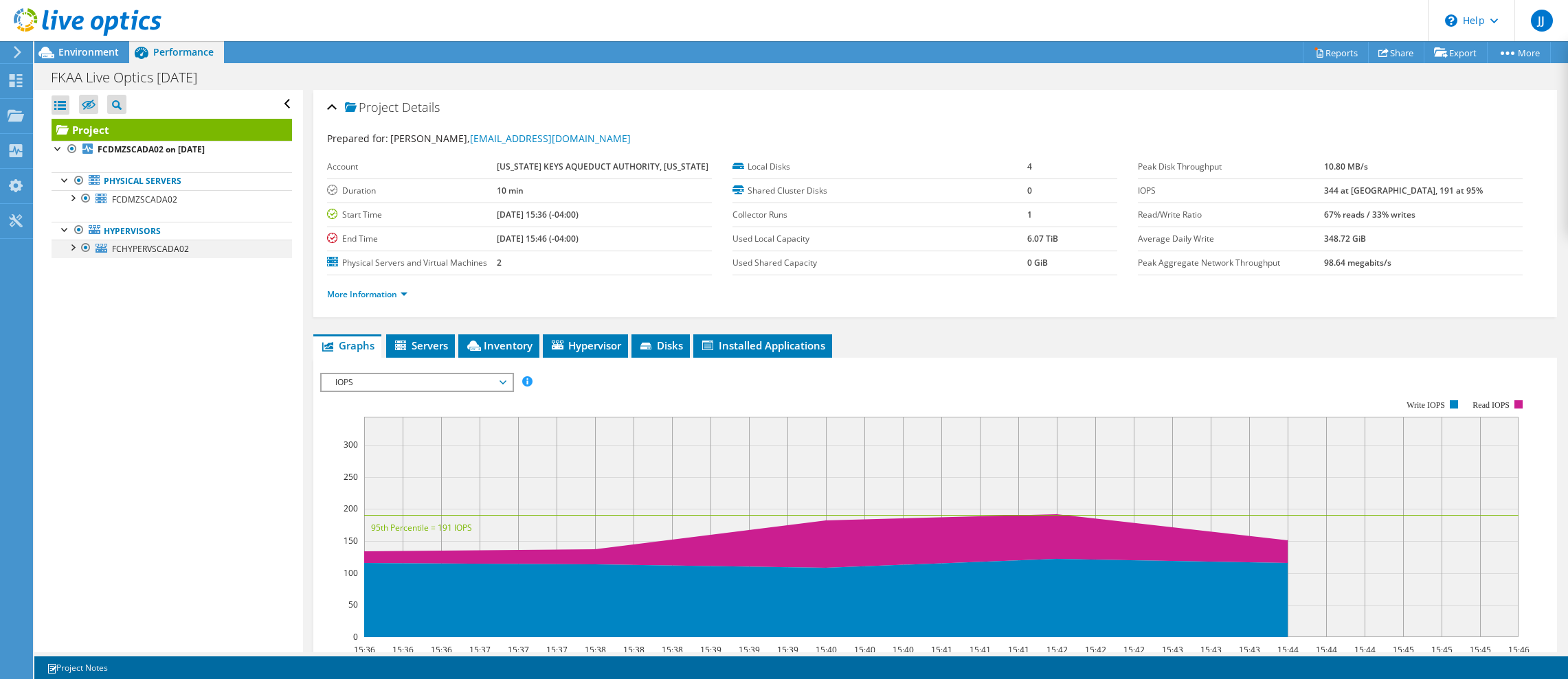
click at [69, 247] on div at bounding box center [72, 247] width 13 height 13
click at [154, 250] on span "FCHYPERVSCADA02" at bounding box center [150, 248] width 77 height 11
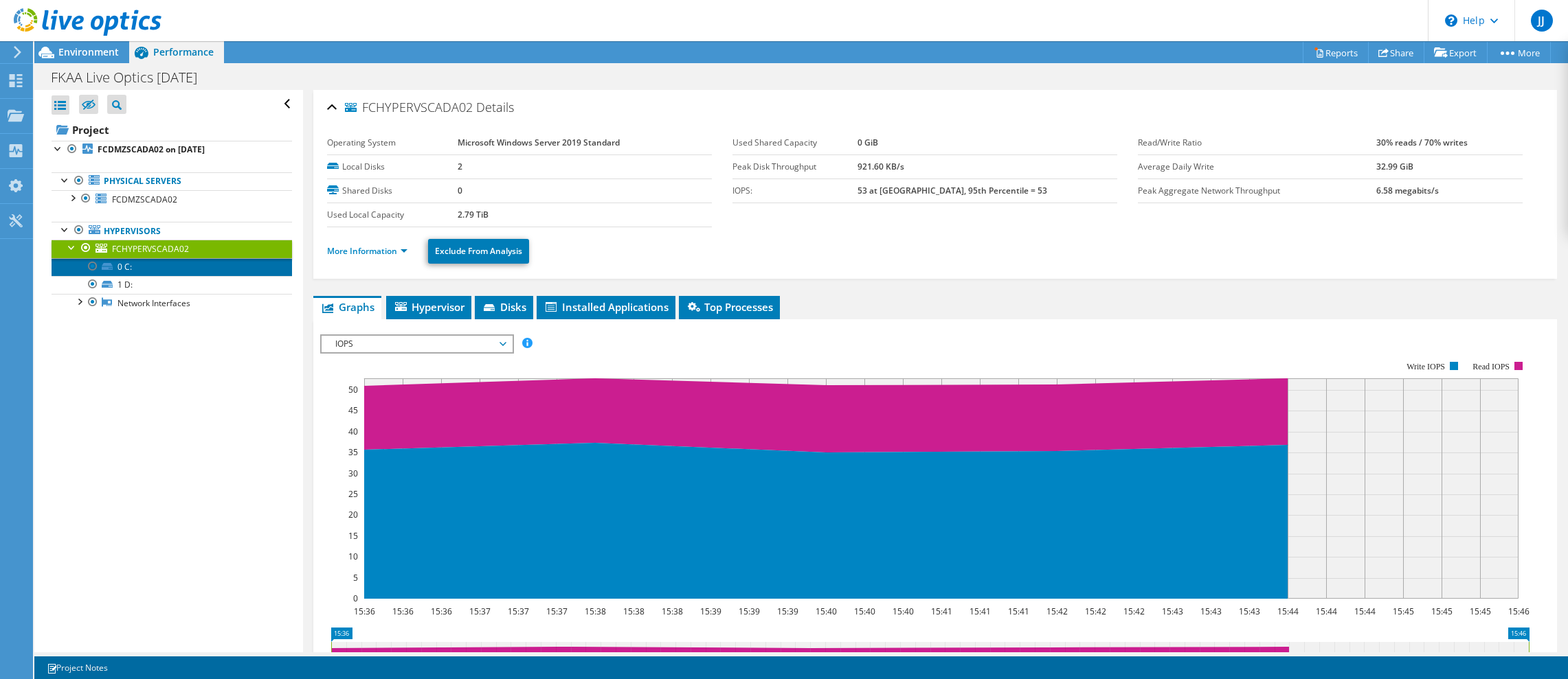
click at [156, 266] on link "0 C:" at bounding box center [172, 266] width 241 height 18
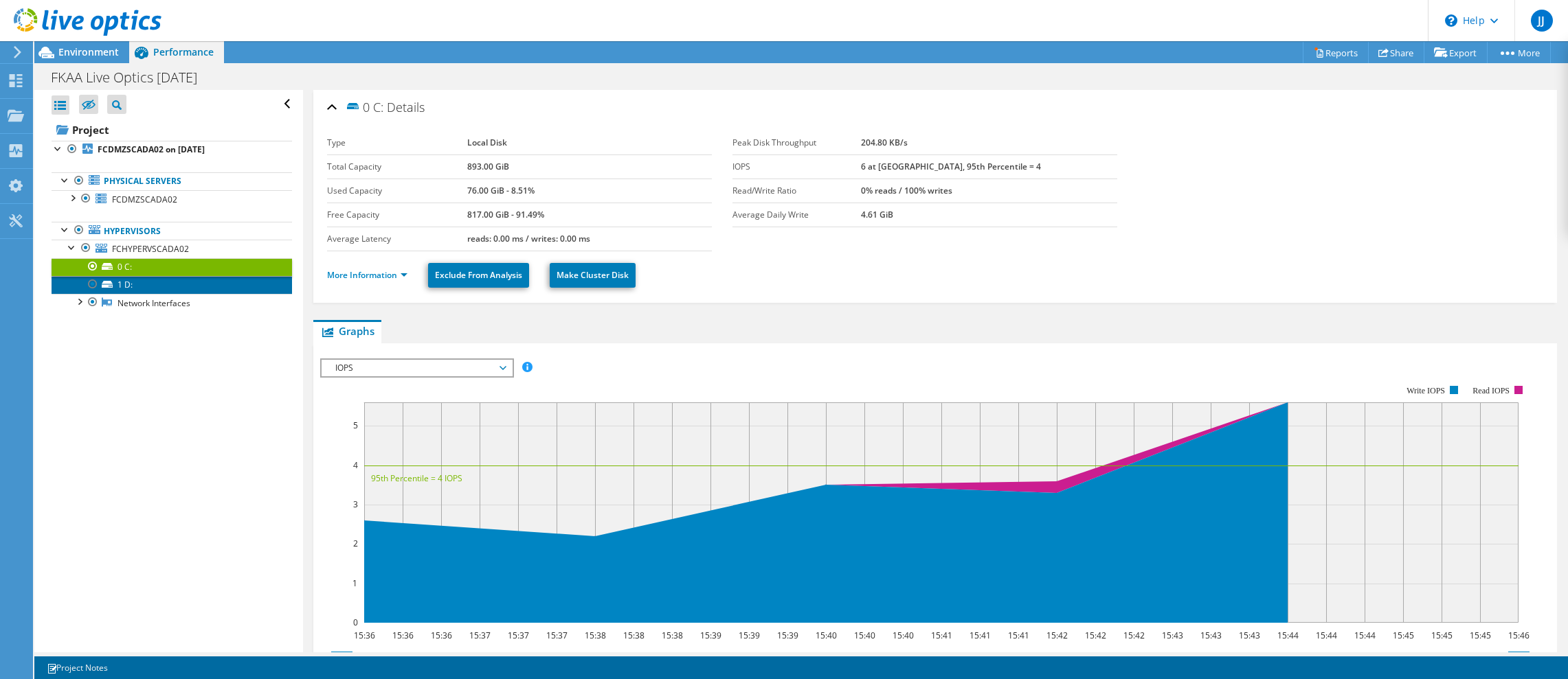
click at [157, 284] on link "1 D:" at bounding box center [172, 284] width 241 height 18
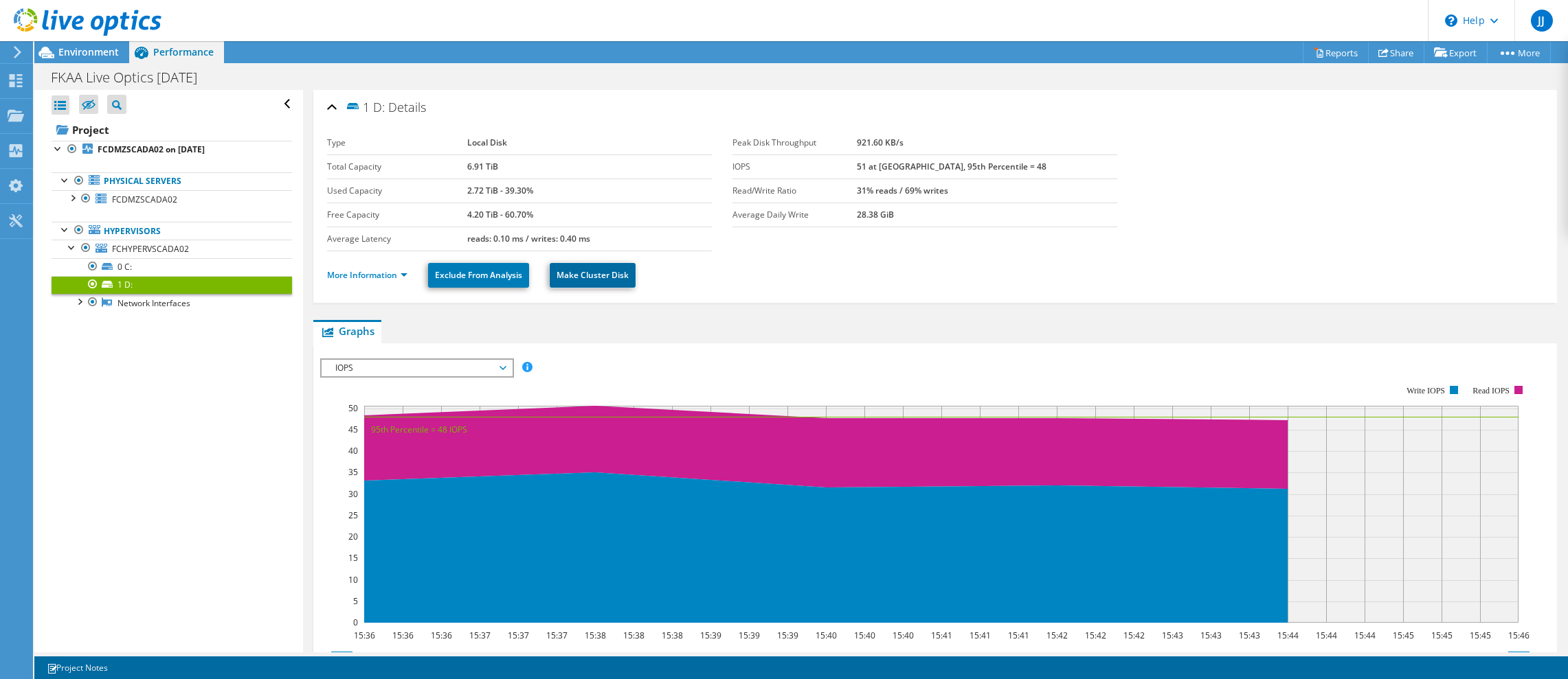
click at [599, 275] on link "Make Cluster Disk" at bounding box center [592, 275] width 86 height 25
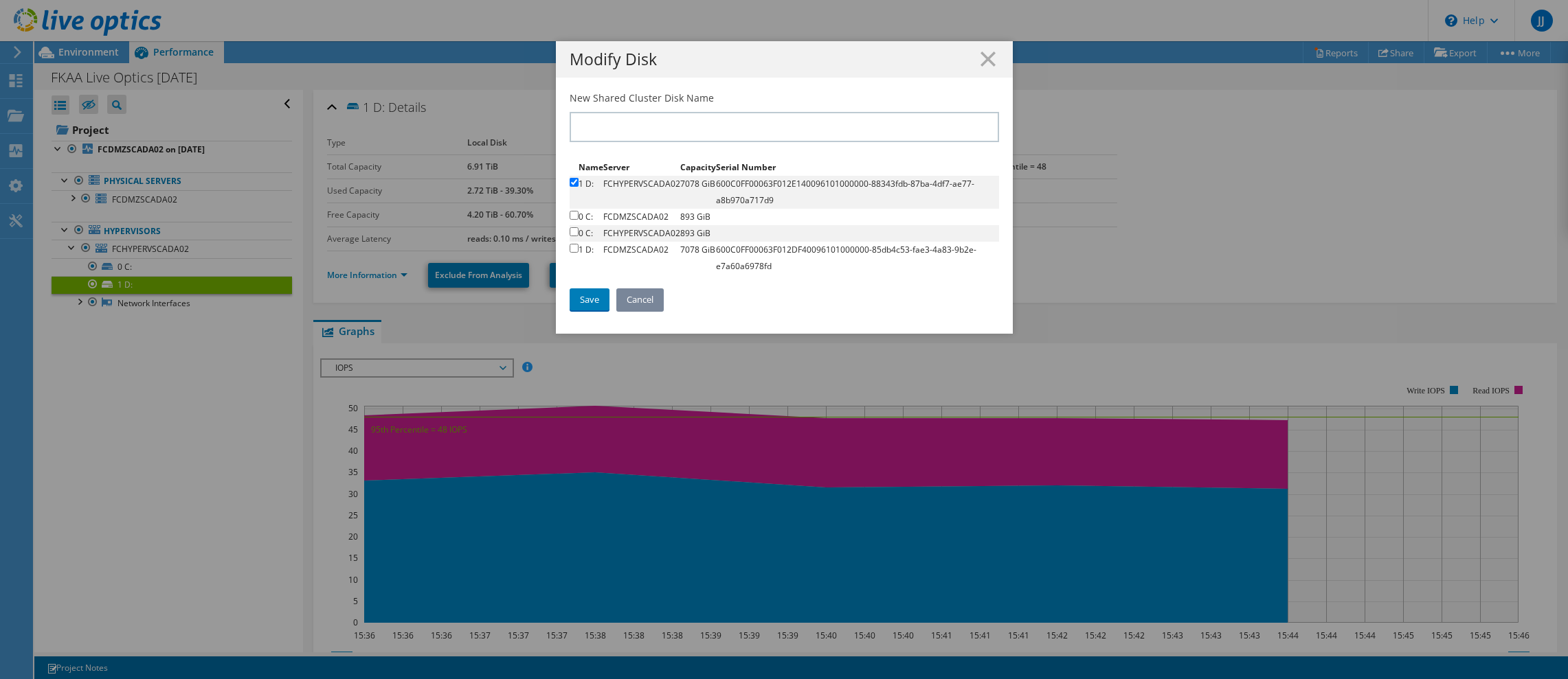
click at [650, 294] on link "Cancel" at bounding box center [640, 299] width 47 height 22
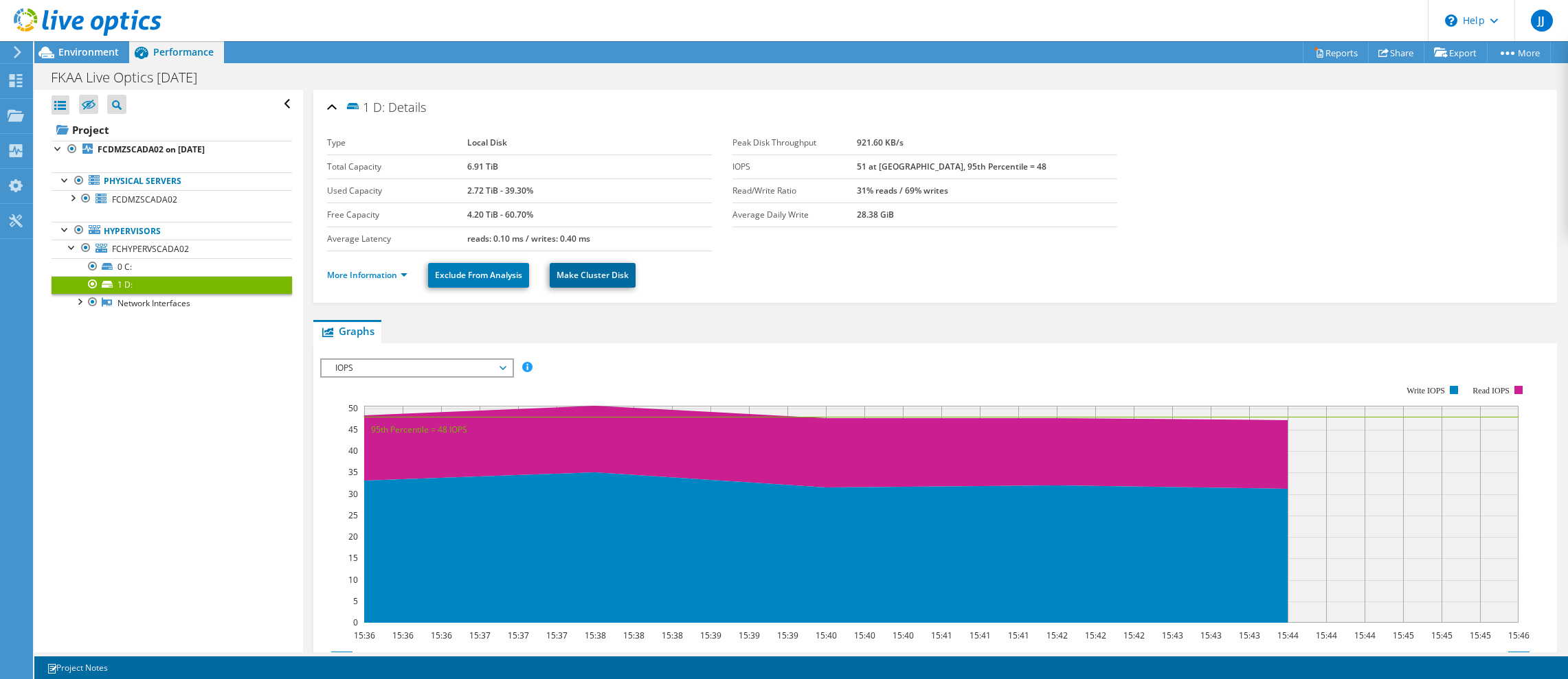
click at [592, 273] on link "Make Cluster Disk" at bounding box center [592, 275] width 86 height 25
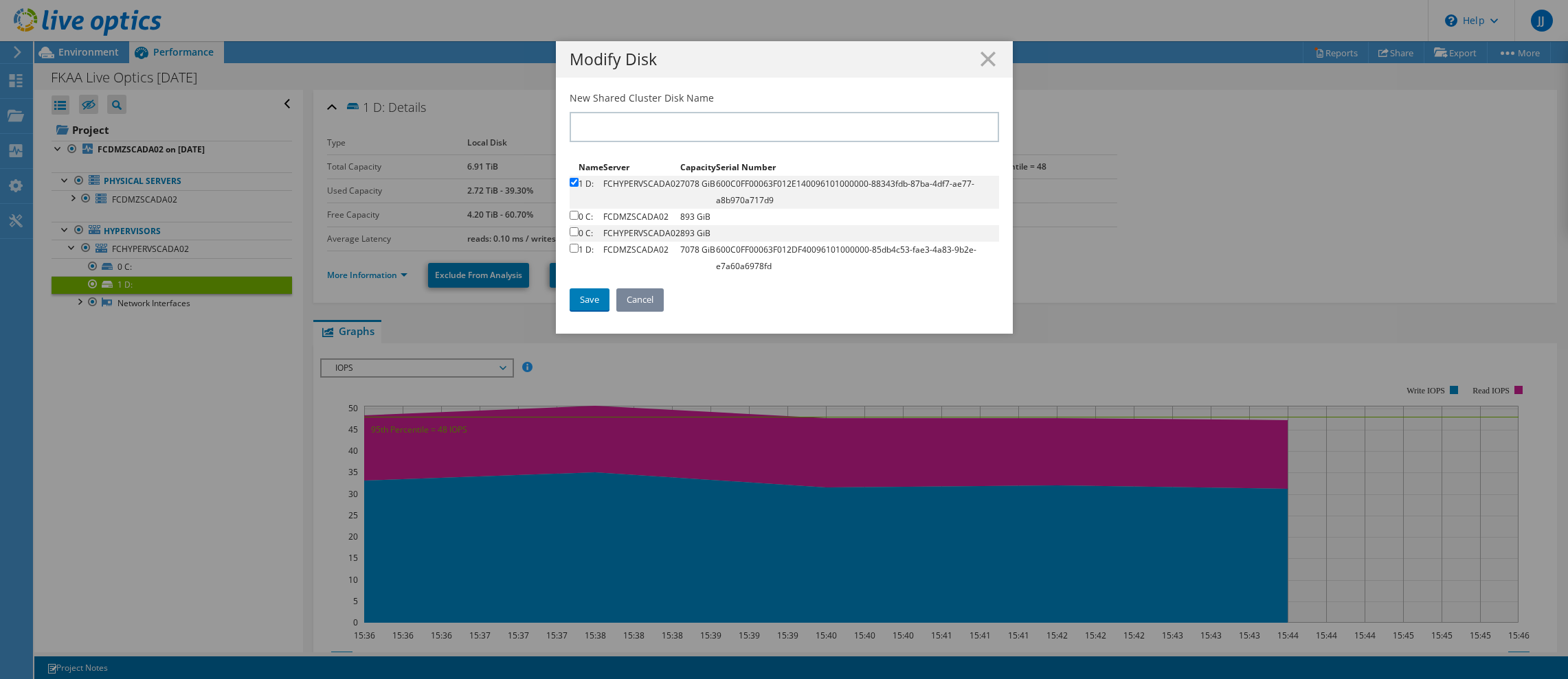
click at [636, 293] on link "Cancel" at bounding box center [640, 299] width 47 height 22
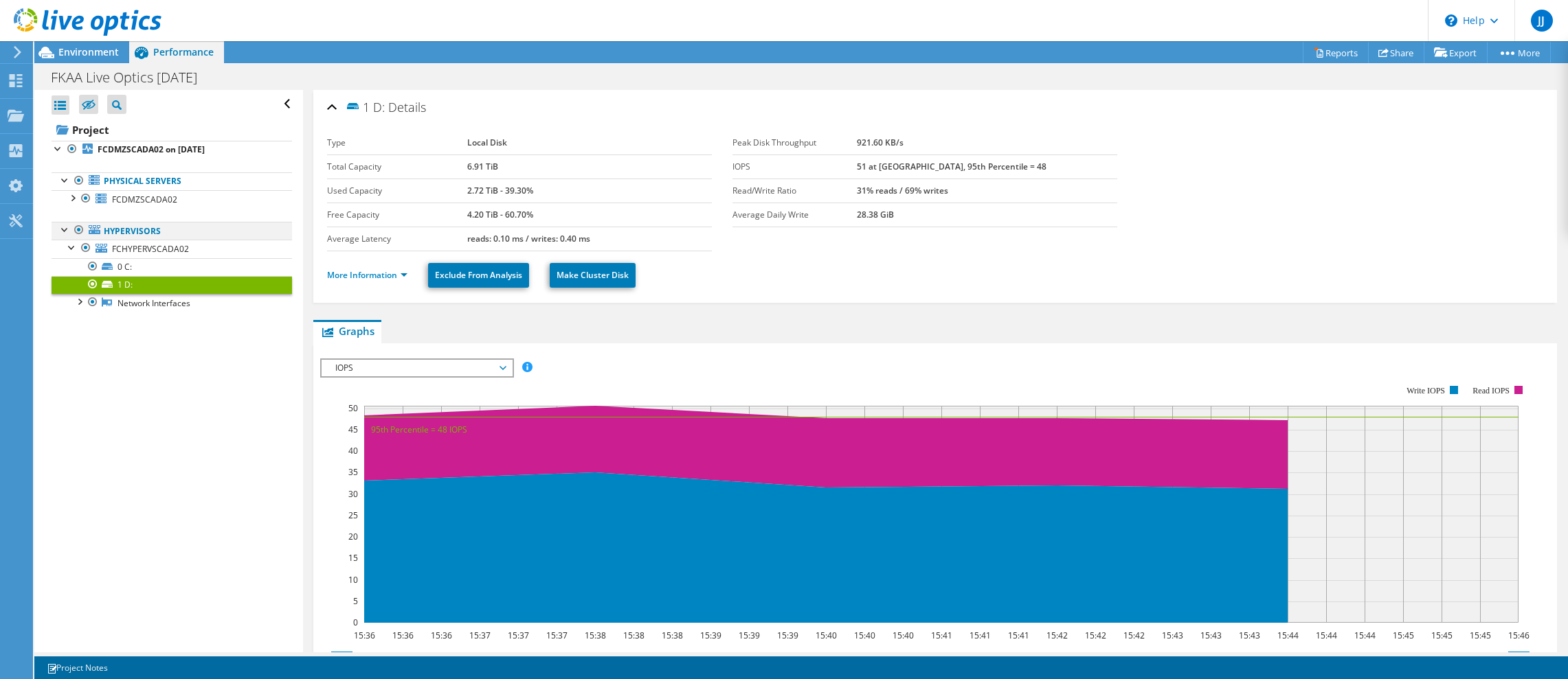
click at [65, 228] on div at bounding box center [65, 229] width 13 height 13
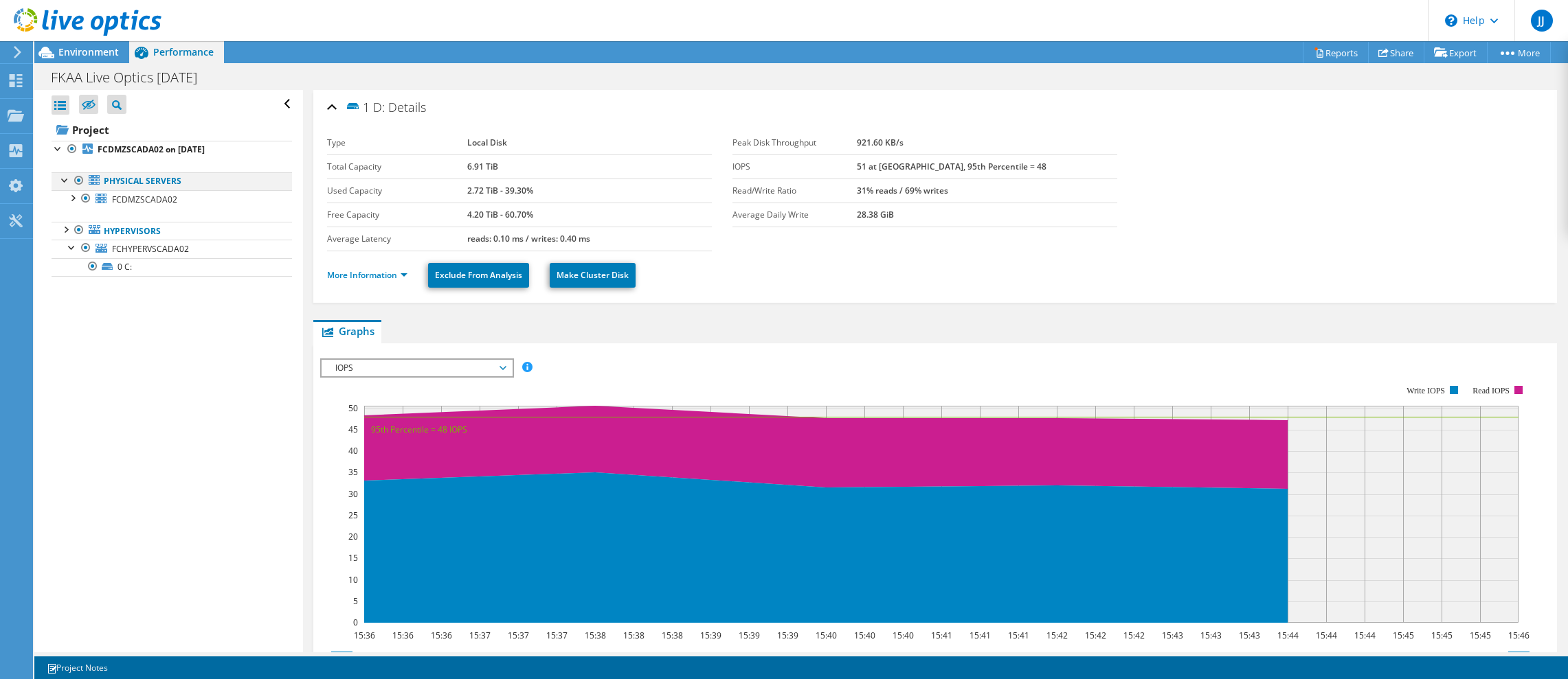
click at [64, 180] on div at bounding box center [65, 179] width 13 height 13
click at [59, 151] on div at bounding box center [58, 147] width 13 height 13
click at [62, 146] on div at bounding box center [58, 147] width 13 height 13
click at [83, 103] on icon at bounding box center [88, 105] width 13 height 10
click at [0, 0] on input "checkbox" at bounding box center [0, 0] width 0 height 0
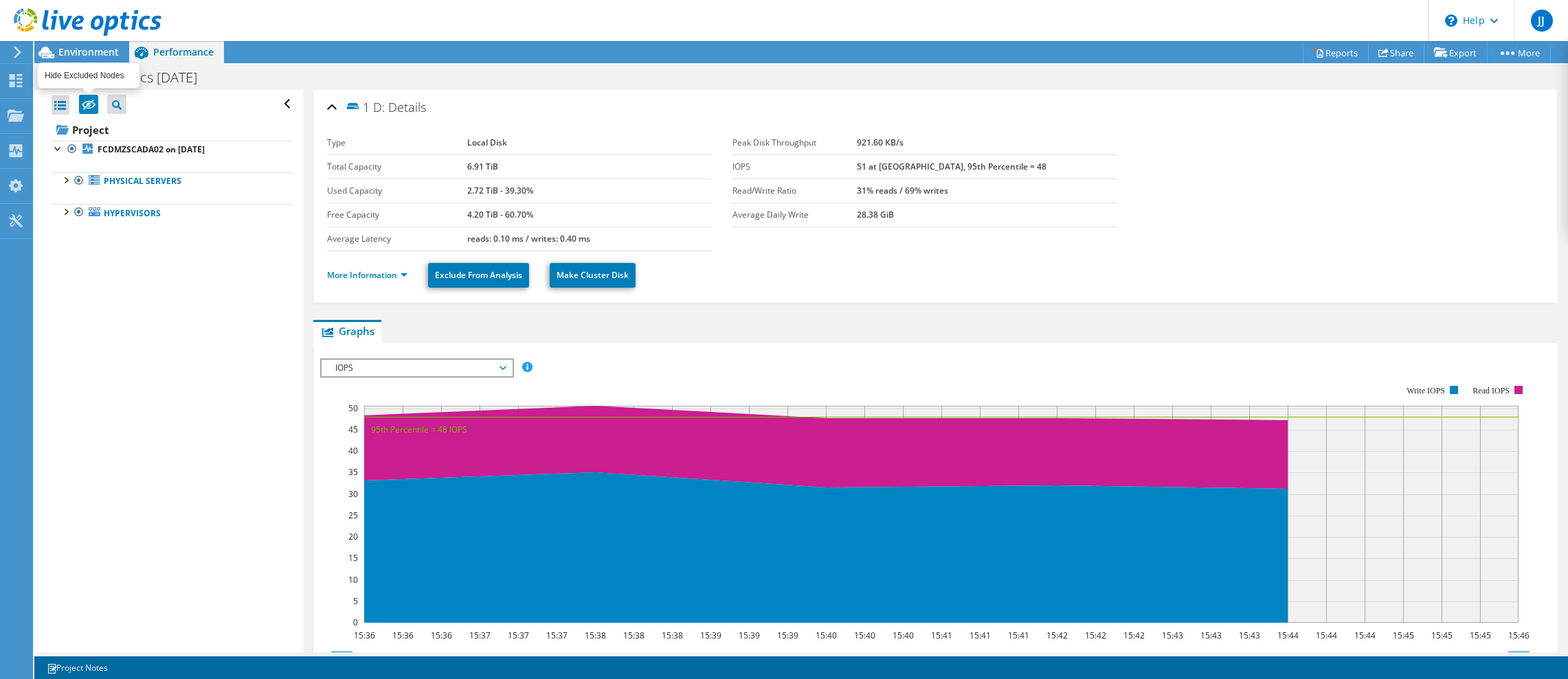
click at [83, 103] on icon at bounding box center [88, 105] width 13 height 10
click at [0, 0] on input "checkbox" at bounding box center [0, 0] width 0 height 0
click at [64, 106] on div at bounding box center [60, 105] width 18 height 19
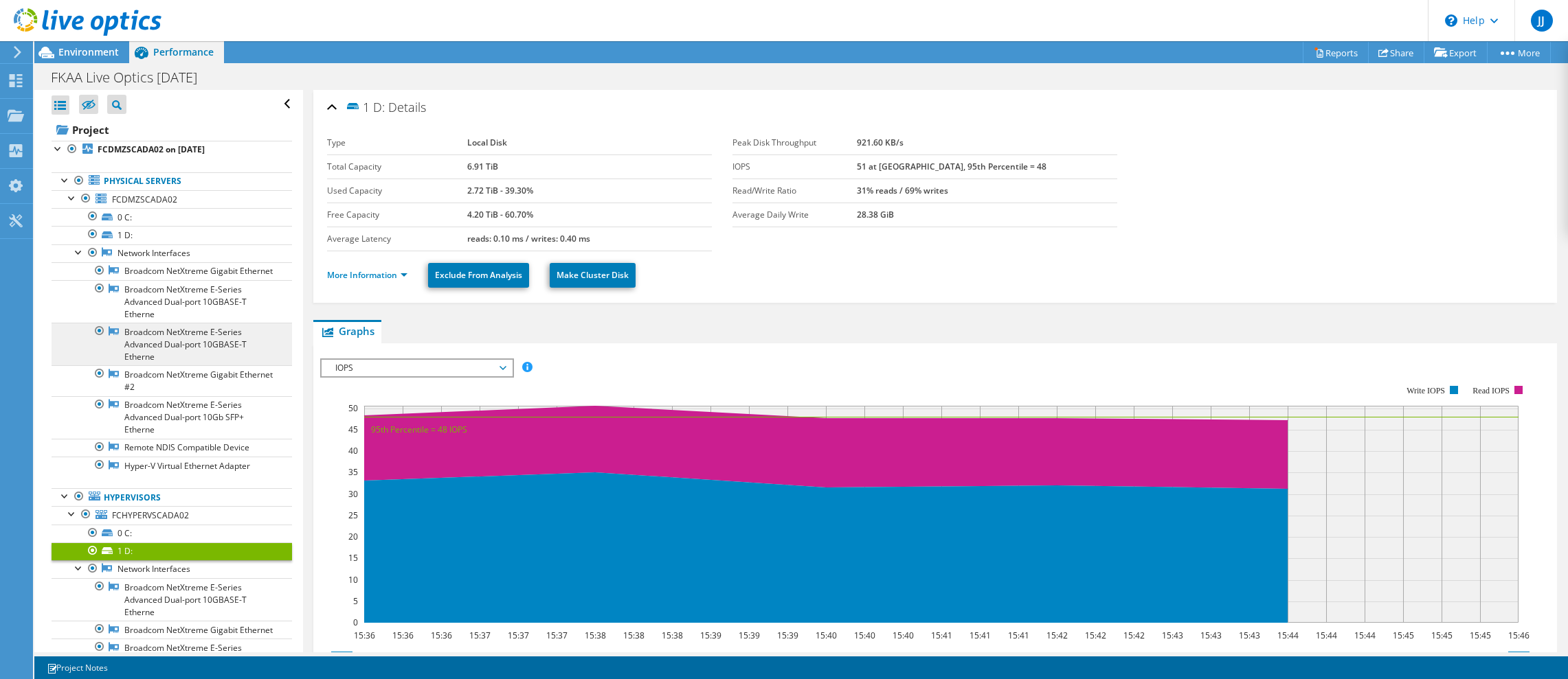
scroll to position [175, 0]
